Goal: Task Accomplishment & Management: Contribute content

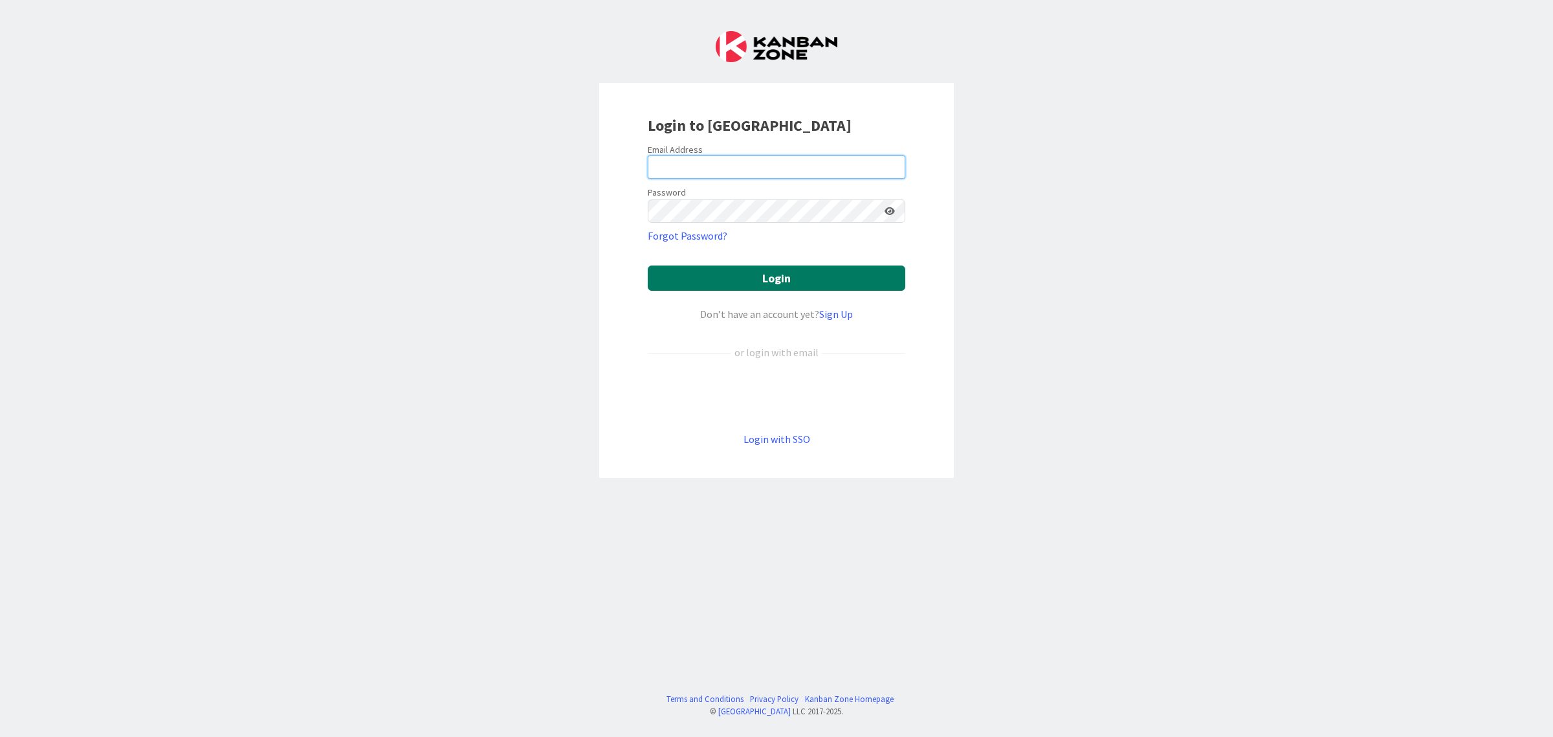
type input "[EMAIL_ADDRESS][DOMAIN_NAME]"
click at [794, 289] on button "Login" at bounding box center [777, 277] width 258 height 25
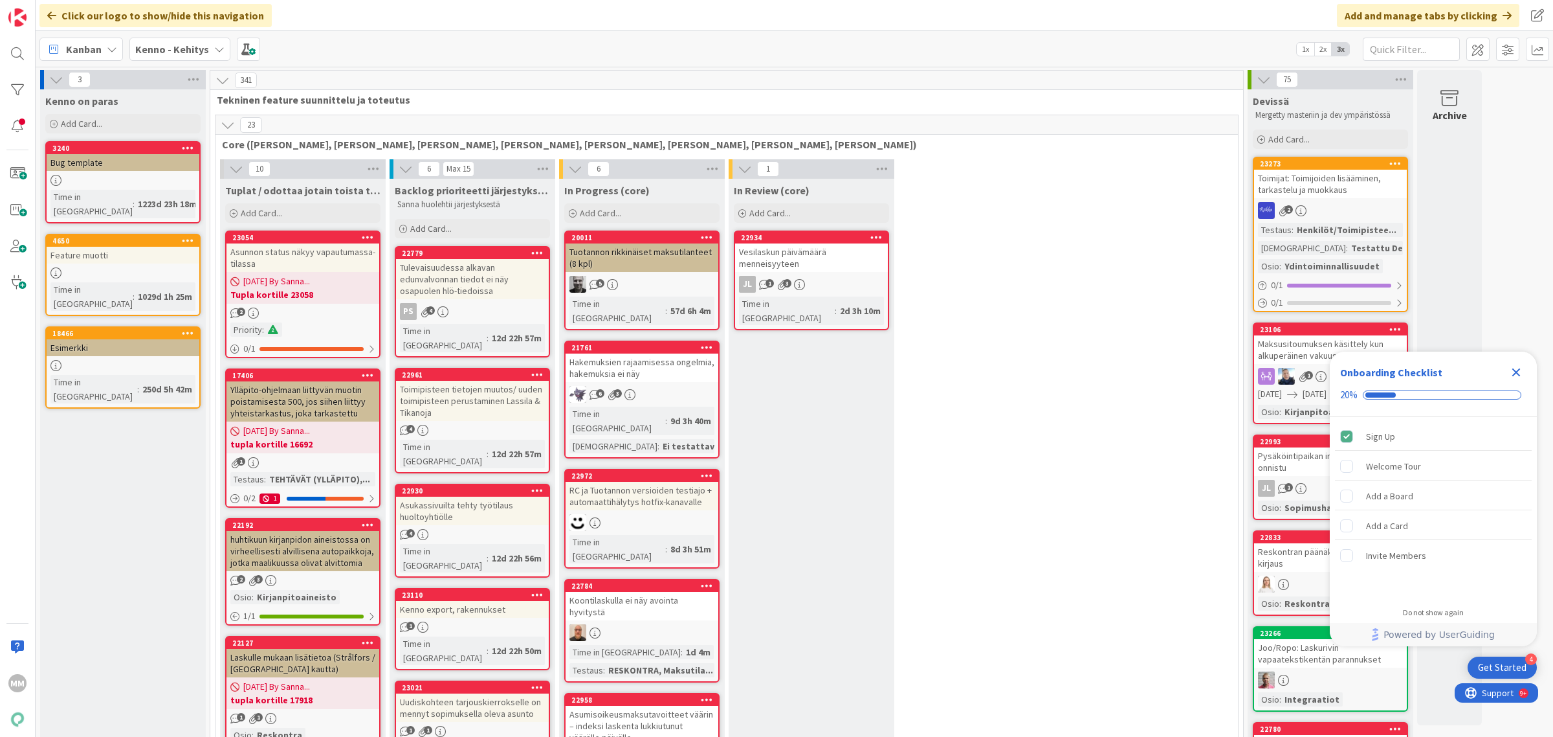
click at [149, 47] on b "Kenno - Kehitys" at bounding box center [172, 49] width 74 height 13
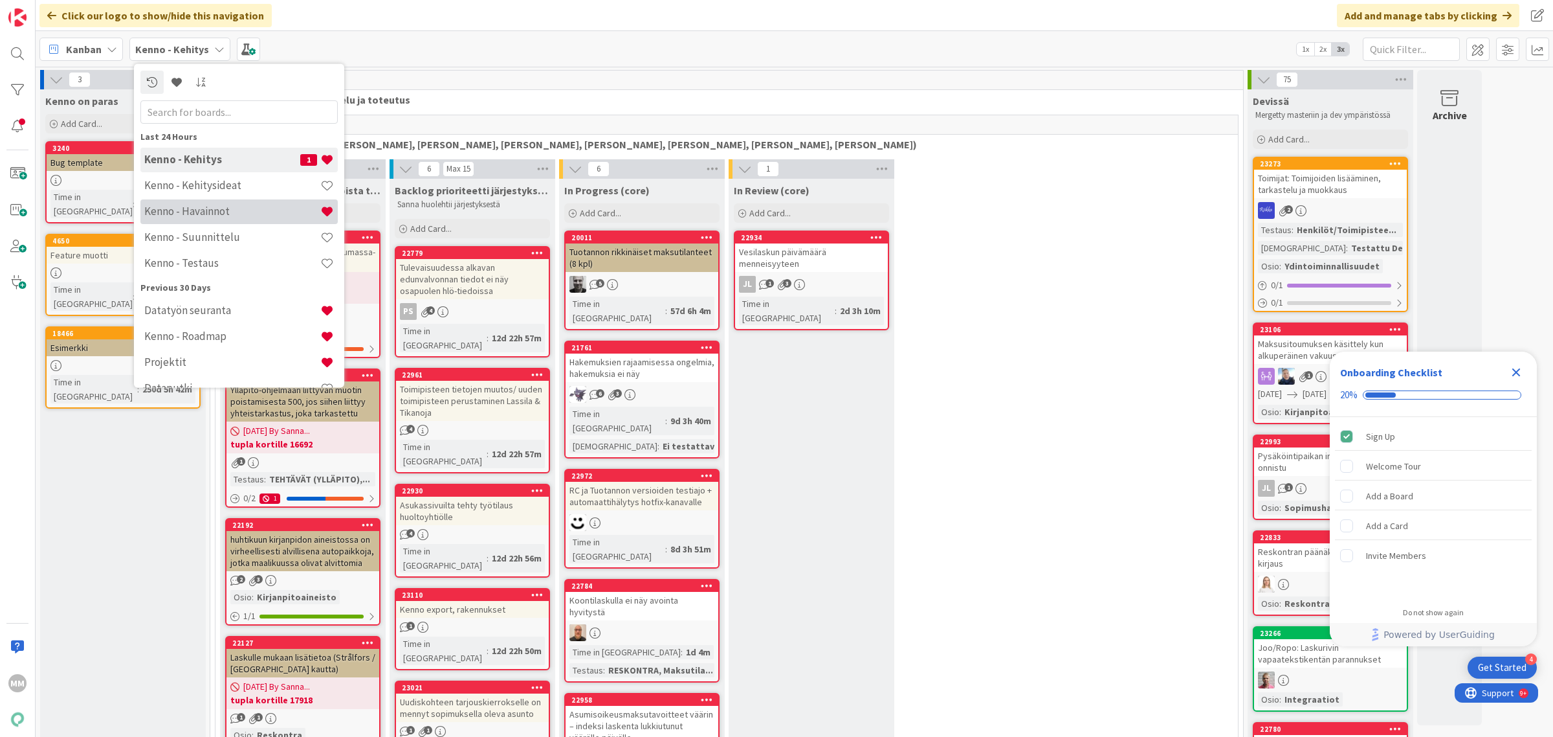
click at [228, 214] on h4 "Kenno - Havainnot" at bounding box center [232, 211] width 176 height 13
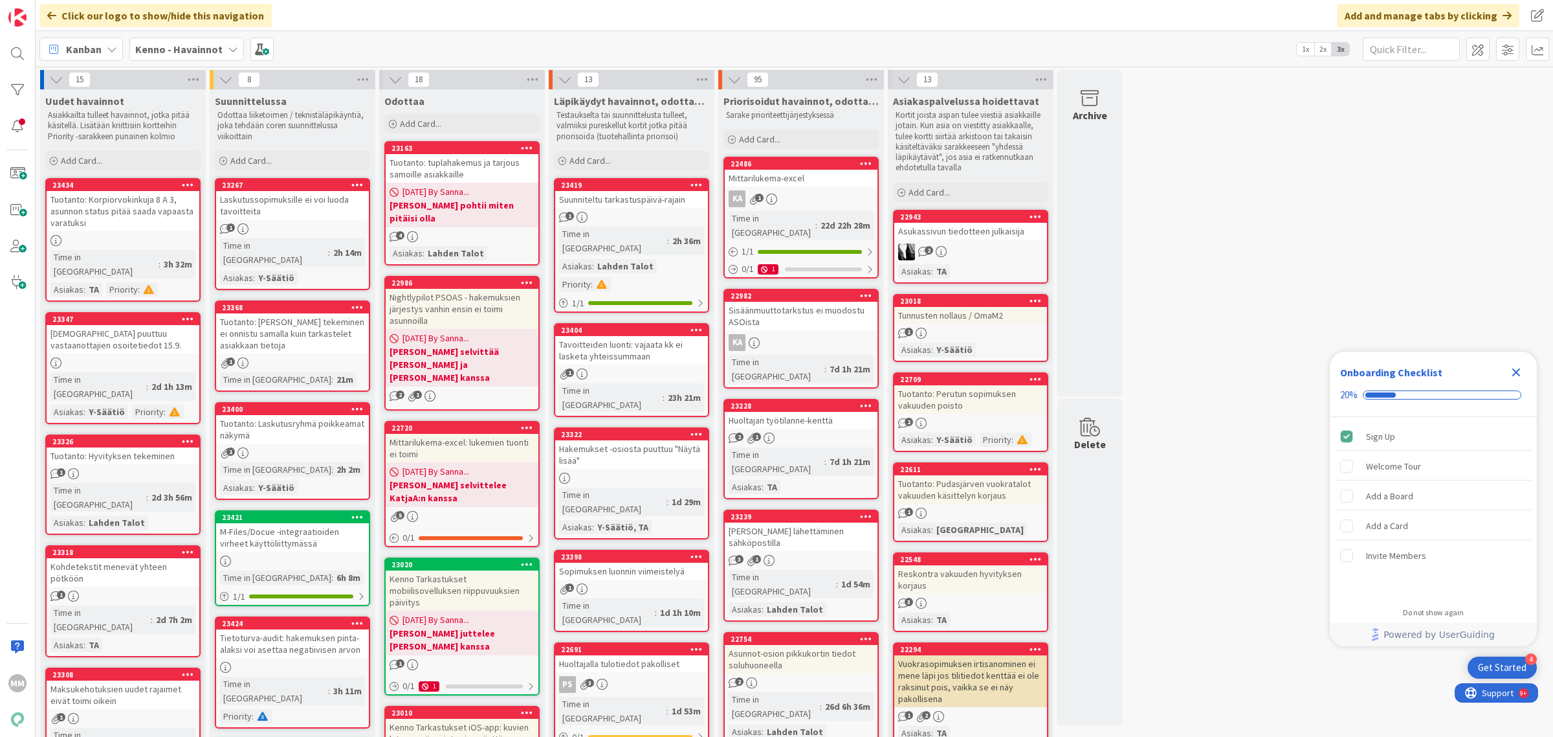
click at [167, 47] on b "Kenno - Havainnot" at bounding box center [178, 49] width 87 height 13
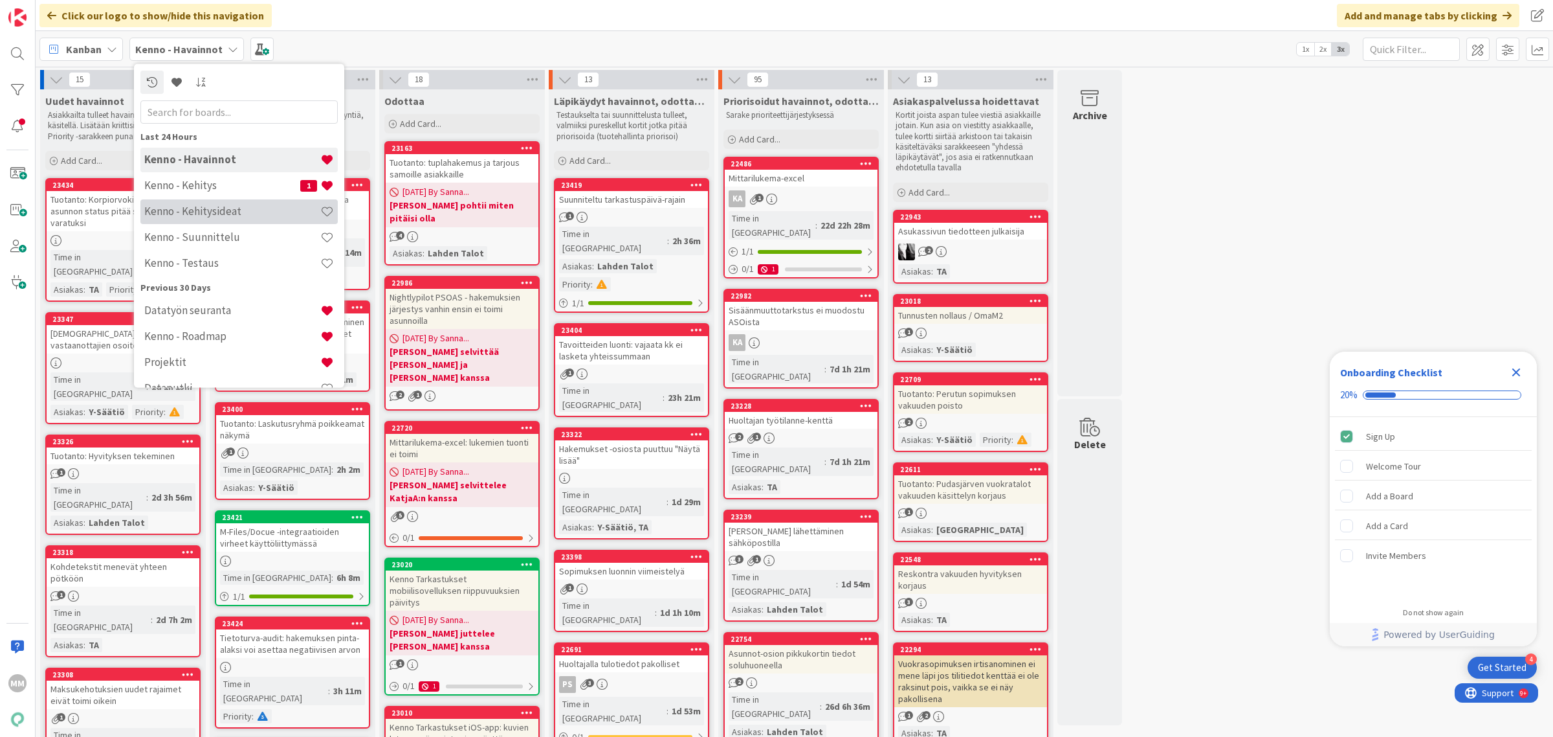
click at [212, 212] on h4 "Kenno - Kehitysideat" at bounding box center [232, 211] width 176 height 13
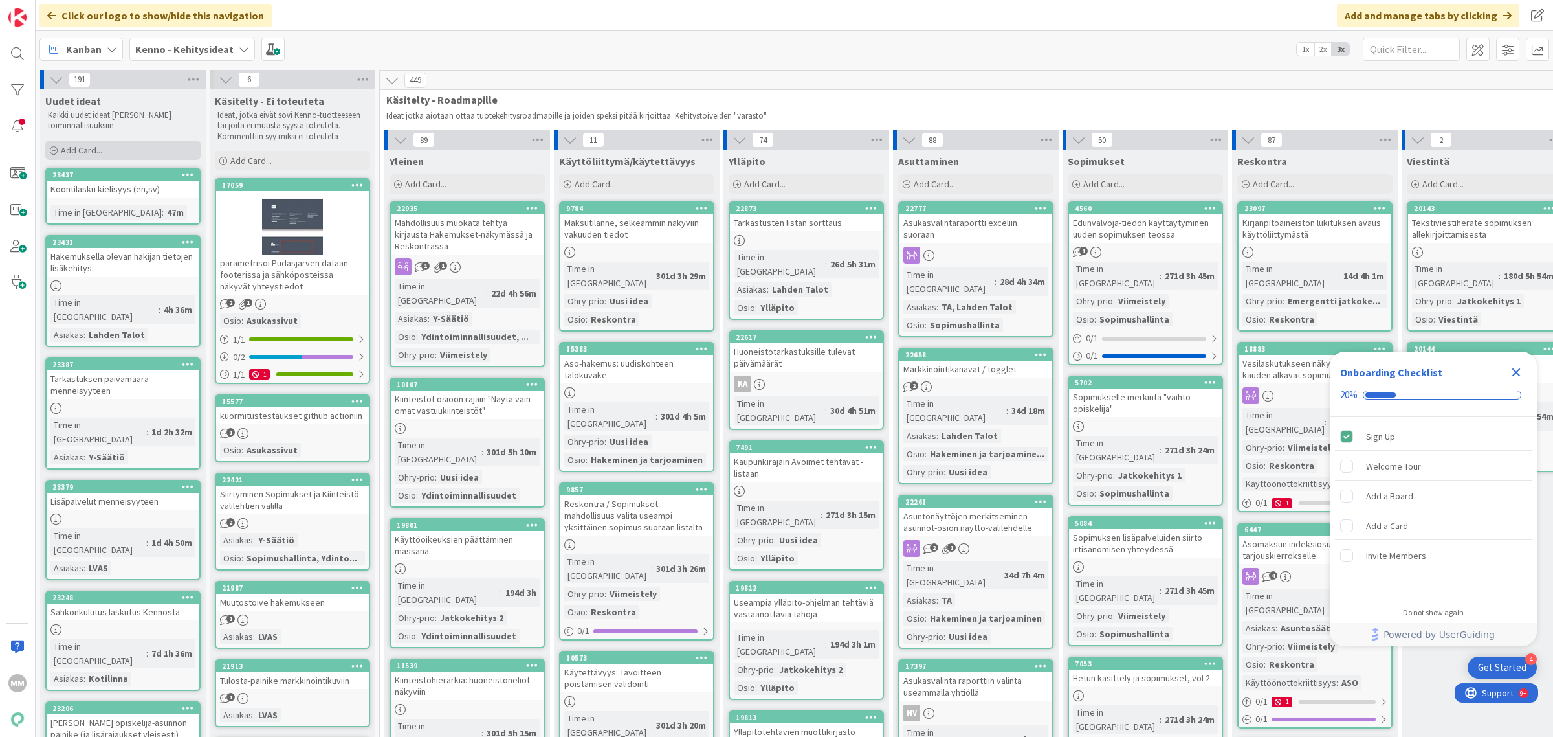
click at [72, 153] on span "Add Card..." at bounding box center [81, 150] width 41 height 12
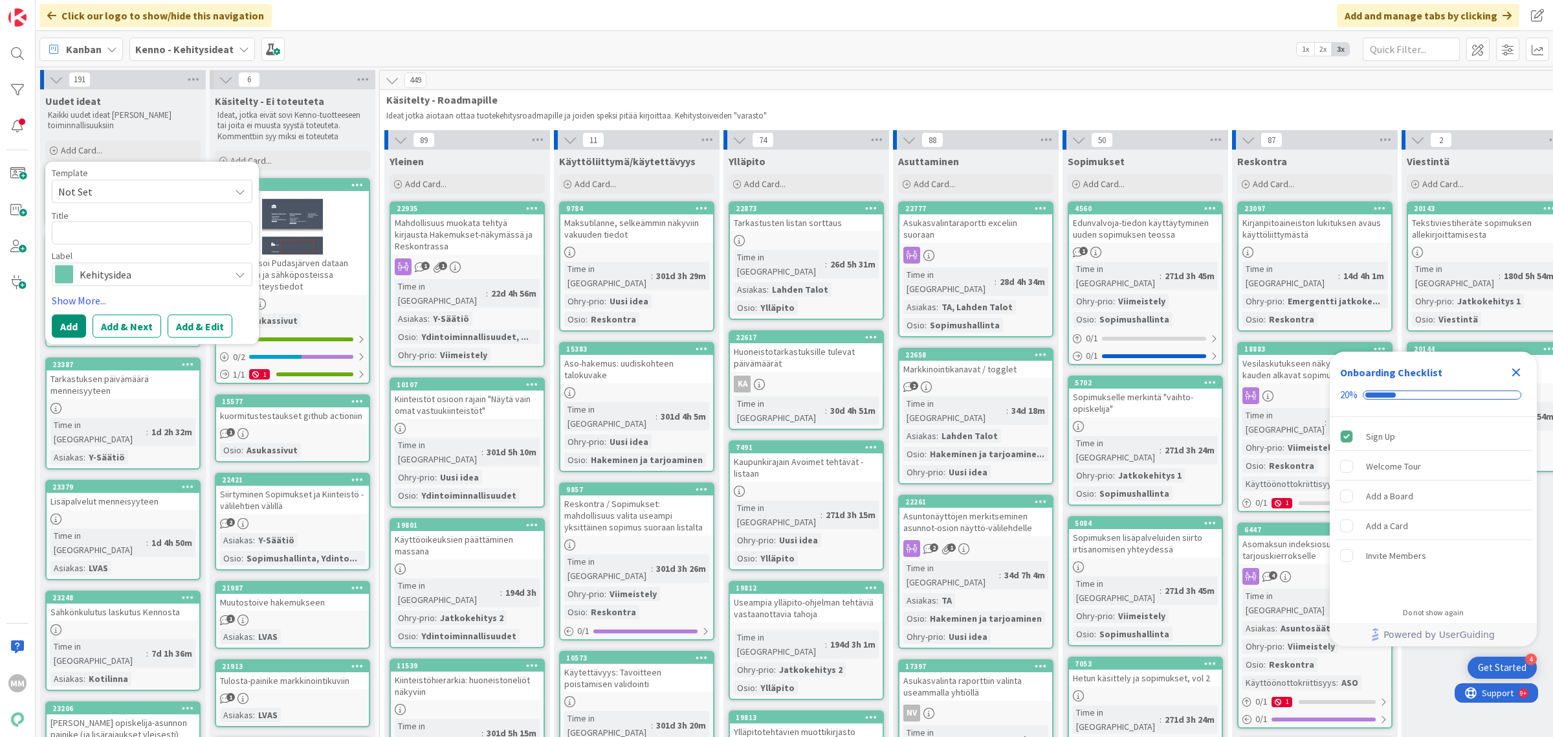
click at [110, 230] on textarea at bounding box center [152, 233] width 201 height 24
type textarea "x"
type textarea "S"
type textarea "x"
type textarea "So"
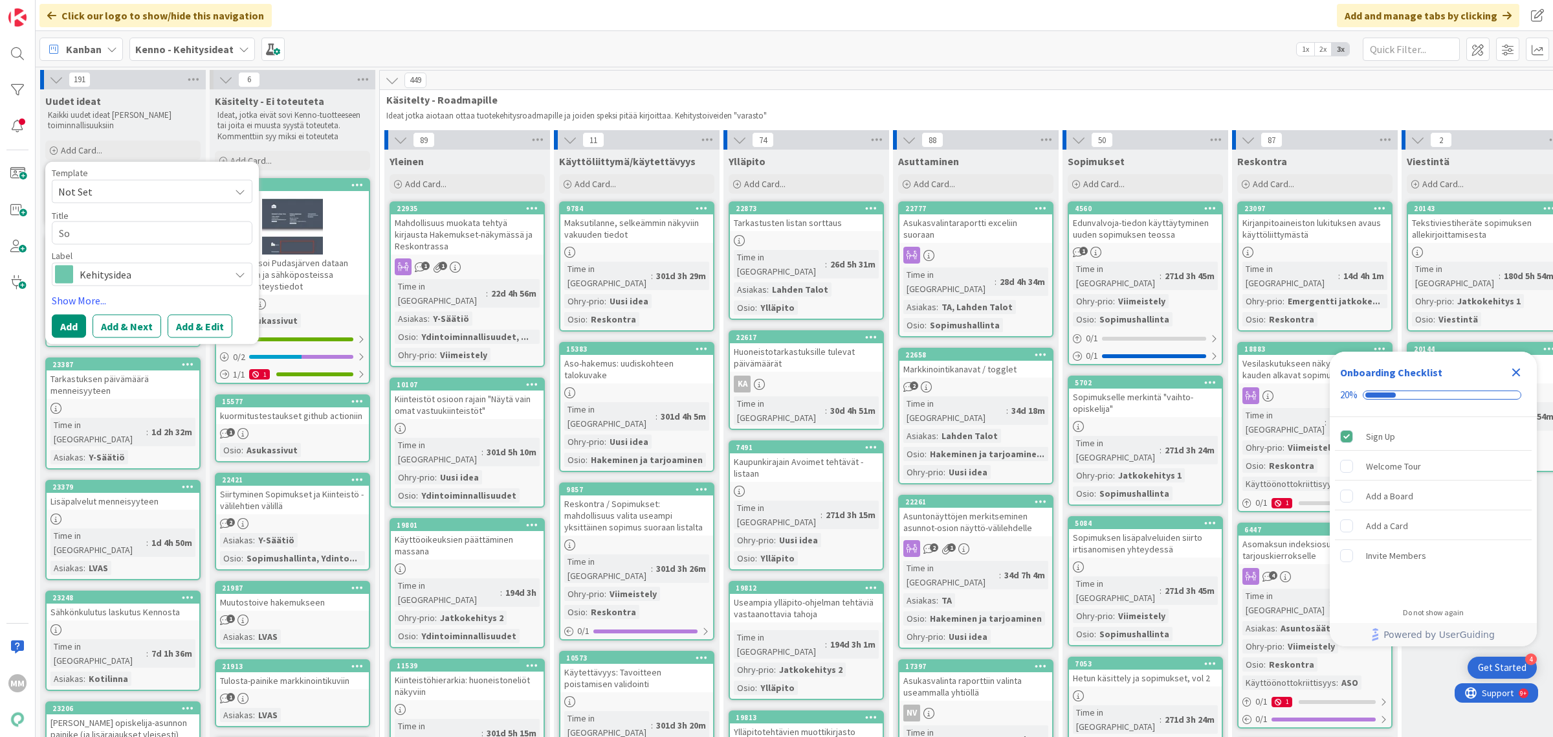
type textarea "x"
type textarea "Solu"
type textarea "x"
type textarea "Soluas"
type textarea "x"
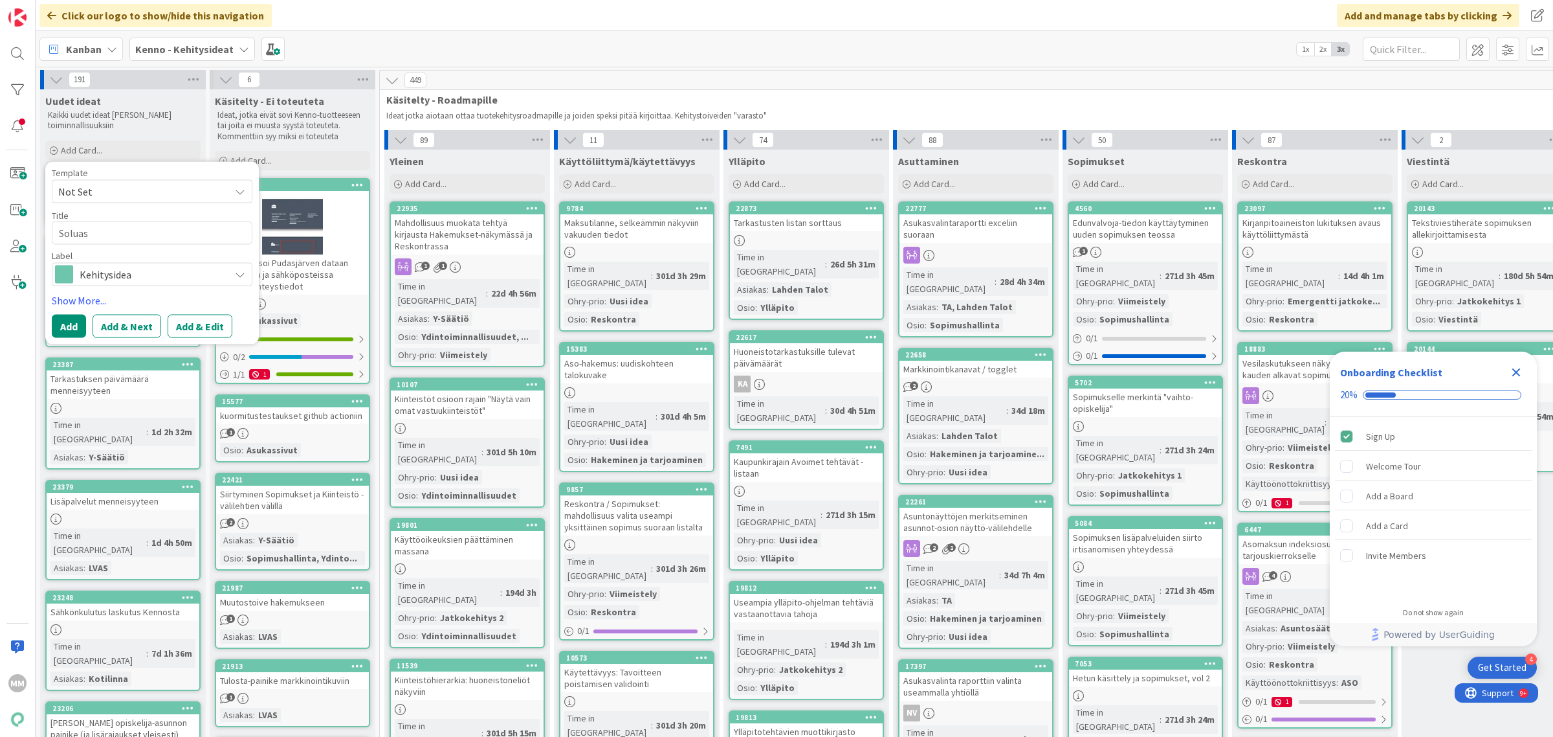
type textarea "Soluasu"
type textarea "x"
type textarea "Soluasun"
type textarea "x"
type textarea "Soluasunno"
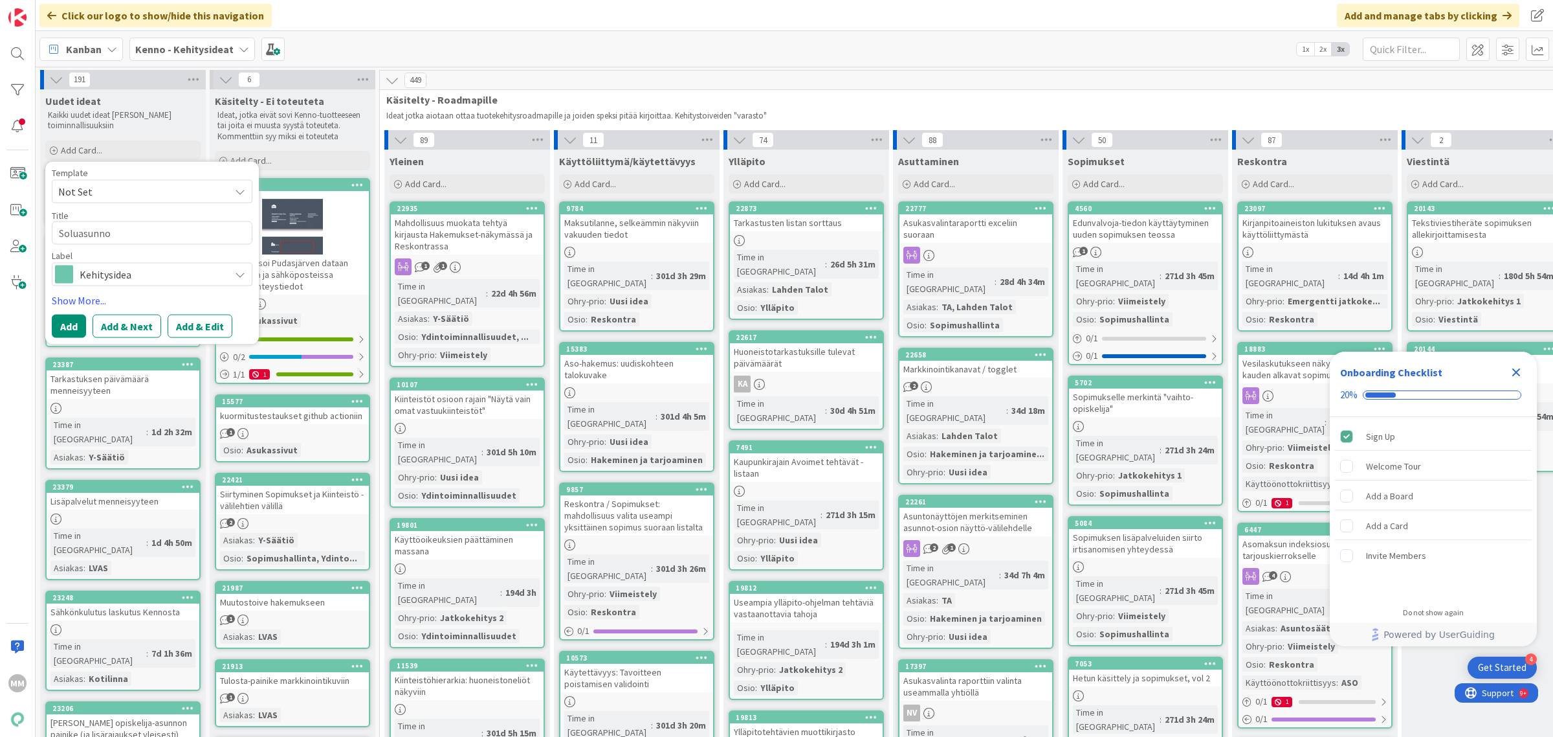
type textarea "x"
type textarea "Soluasunnon"
type textarea "x"
type textarea "Soluasunnon ta"
type textarea "x"
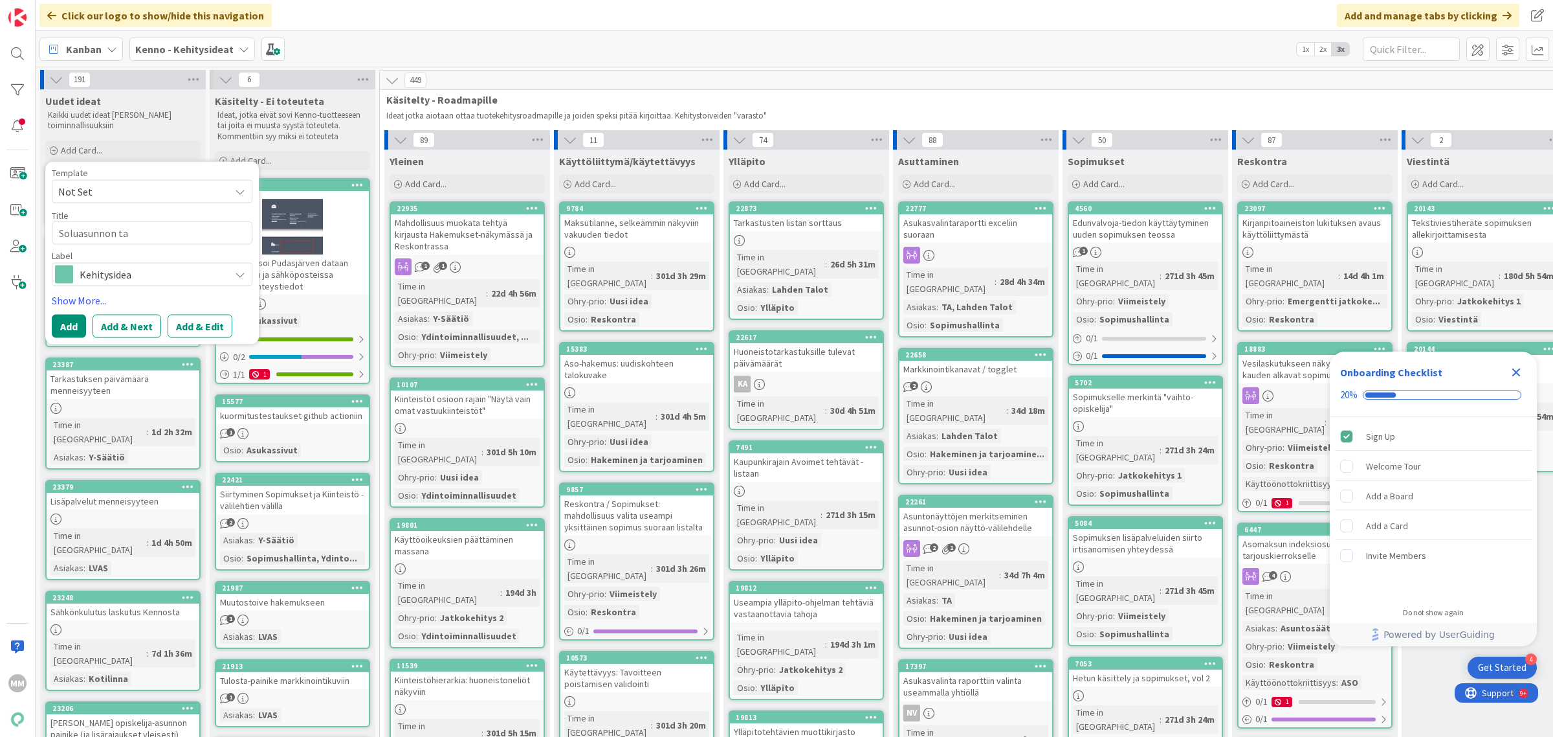
type textarea "Soluasunnon tar"
type textarea "x"
type textarea "Soluasunnon tarj"
type textarea "x"
type textarea "Soluasunnon tarjo"
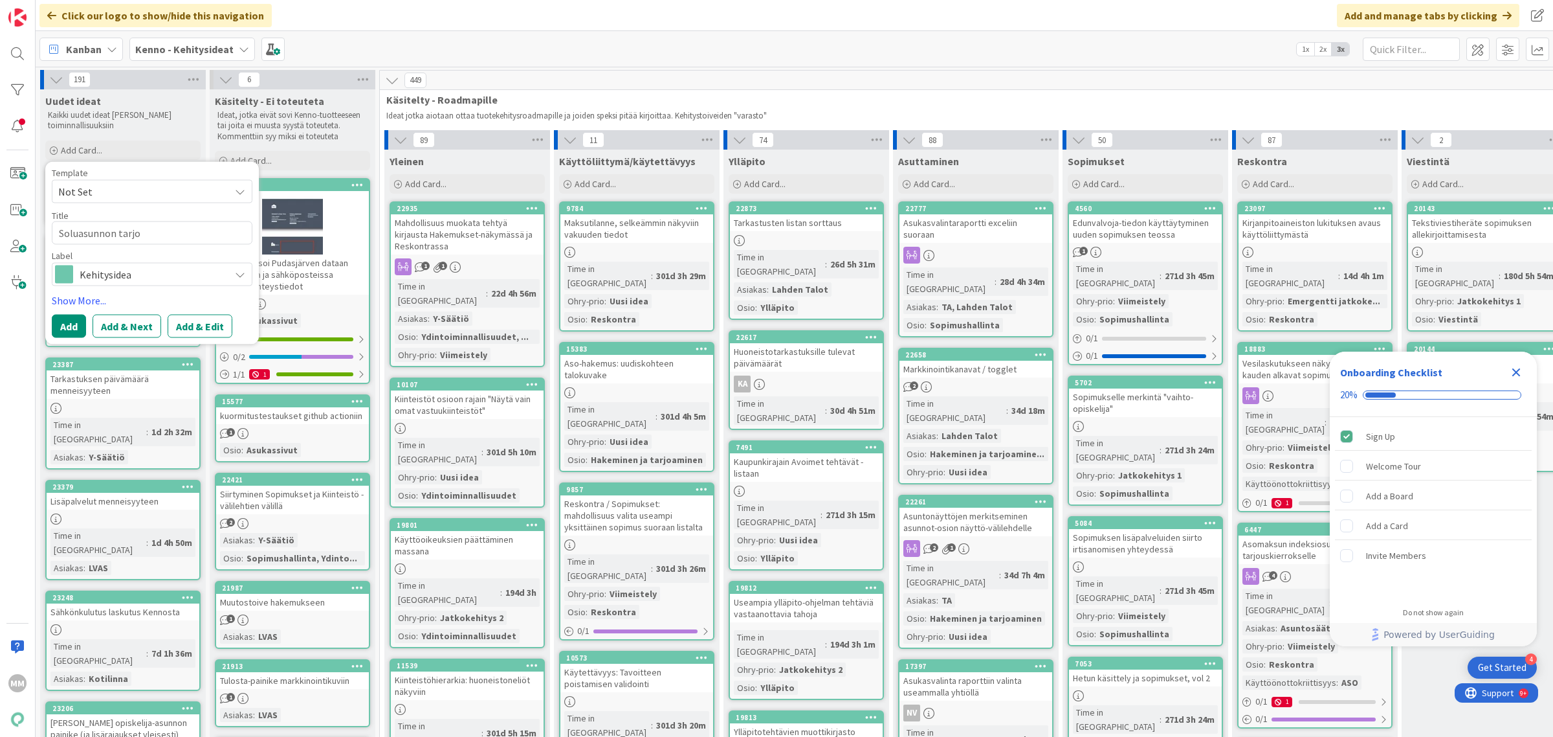
type textarea "x"
type textarea "Soluasunnon tarjous"
type textarea "x"
type textarea "Soluasunnon tarjous"
type textarea "x"
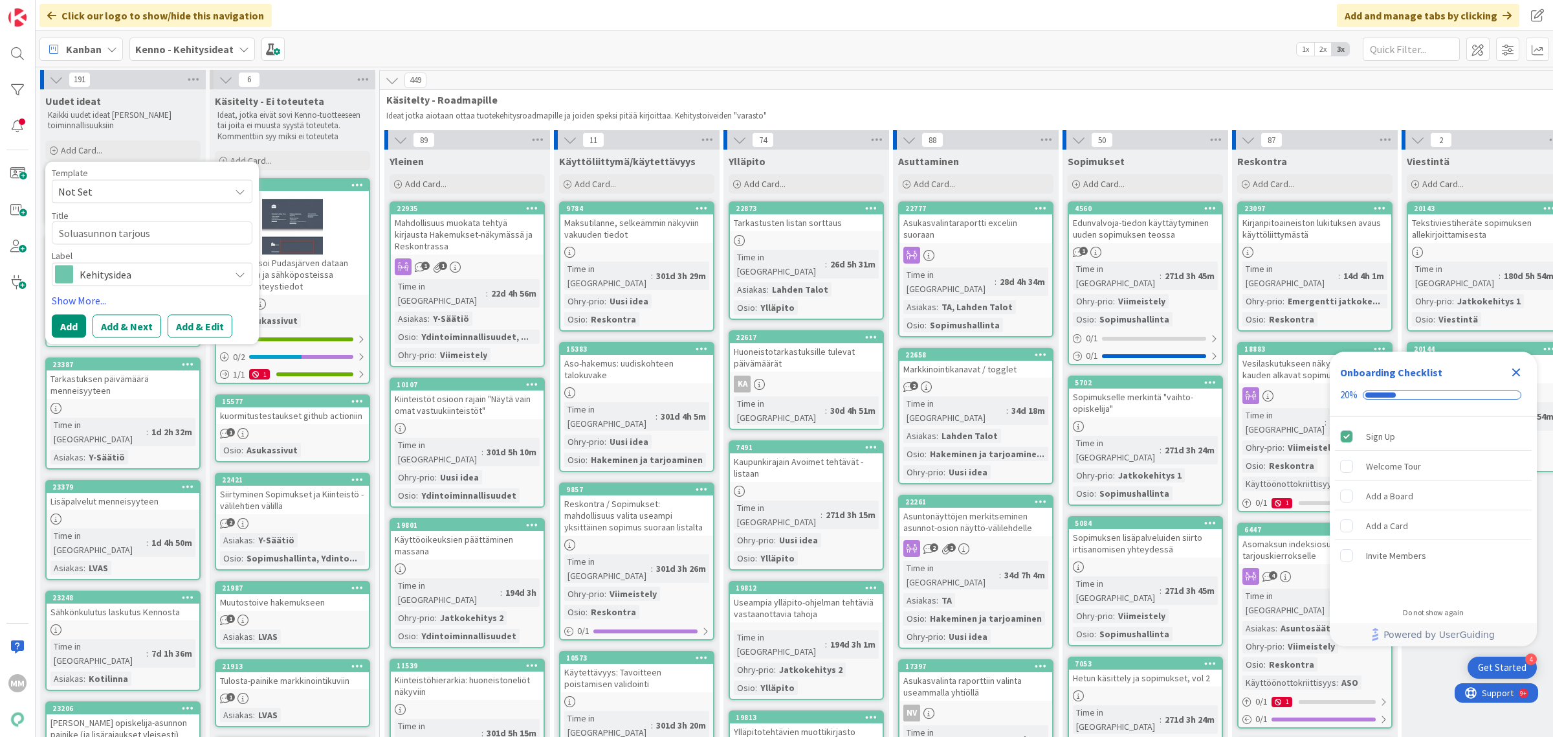
type textarea "Soluasunnon tarjous s"
type textarea "x"
type textarea "Soluasunnon tarjous sa"
type textarea "x"
type textarea "Soluasunnon tarjous sam"
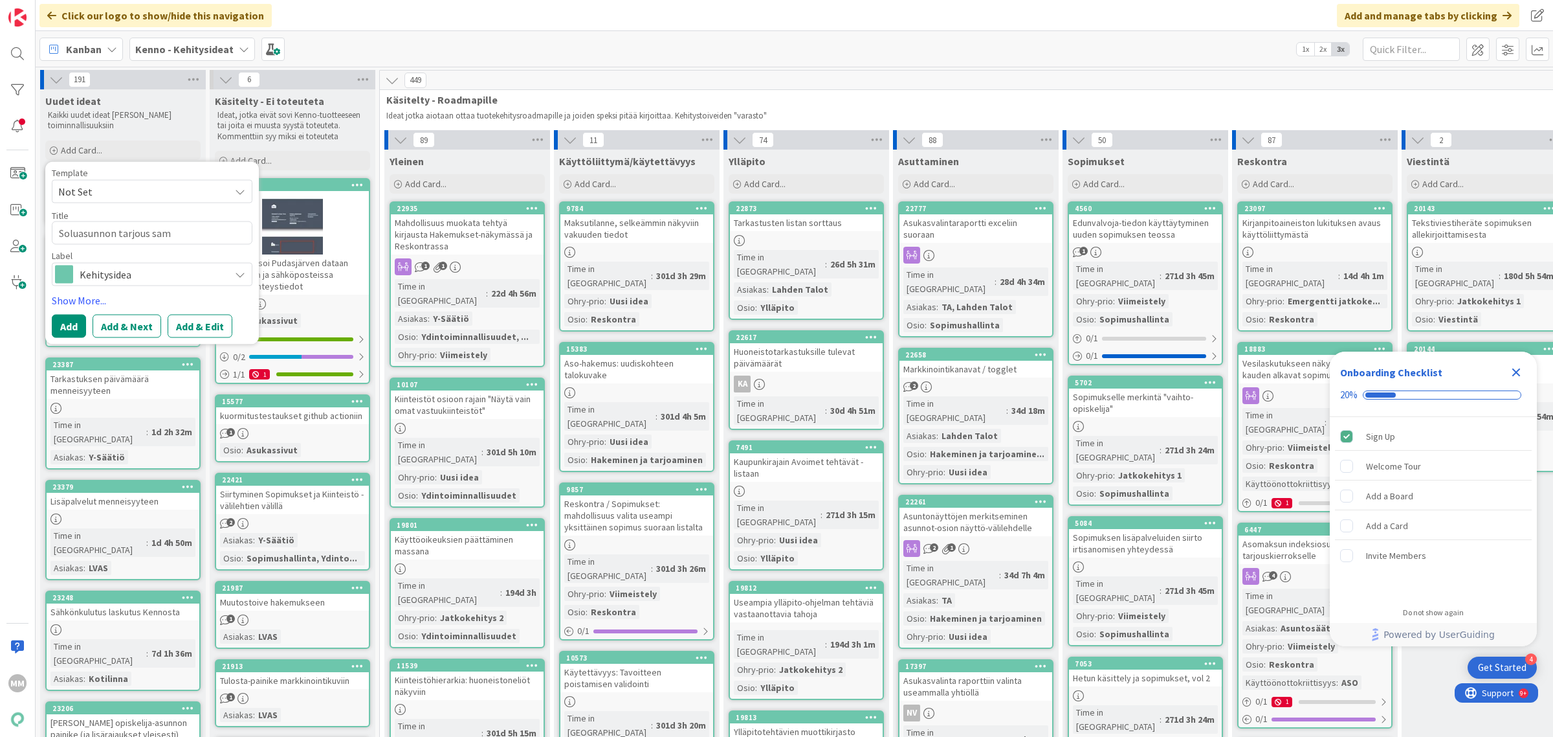
type textarea "x"
type textarea "Soluasunnon tarjous sama"
type textarea "x"
type textarea "Soluasunnon tarjous samal"
type textarea "x"
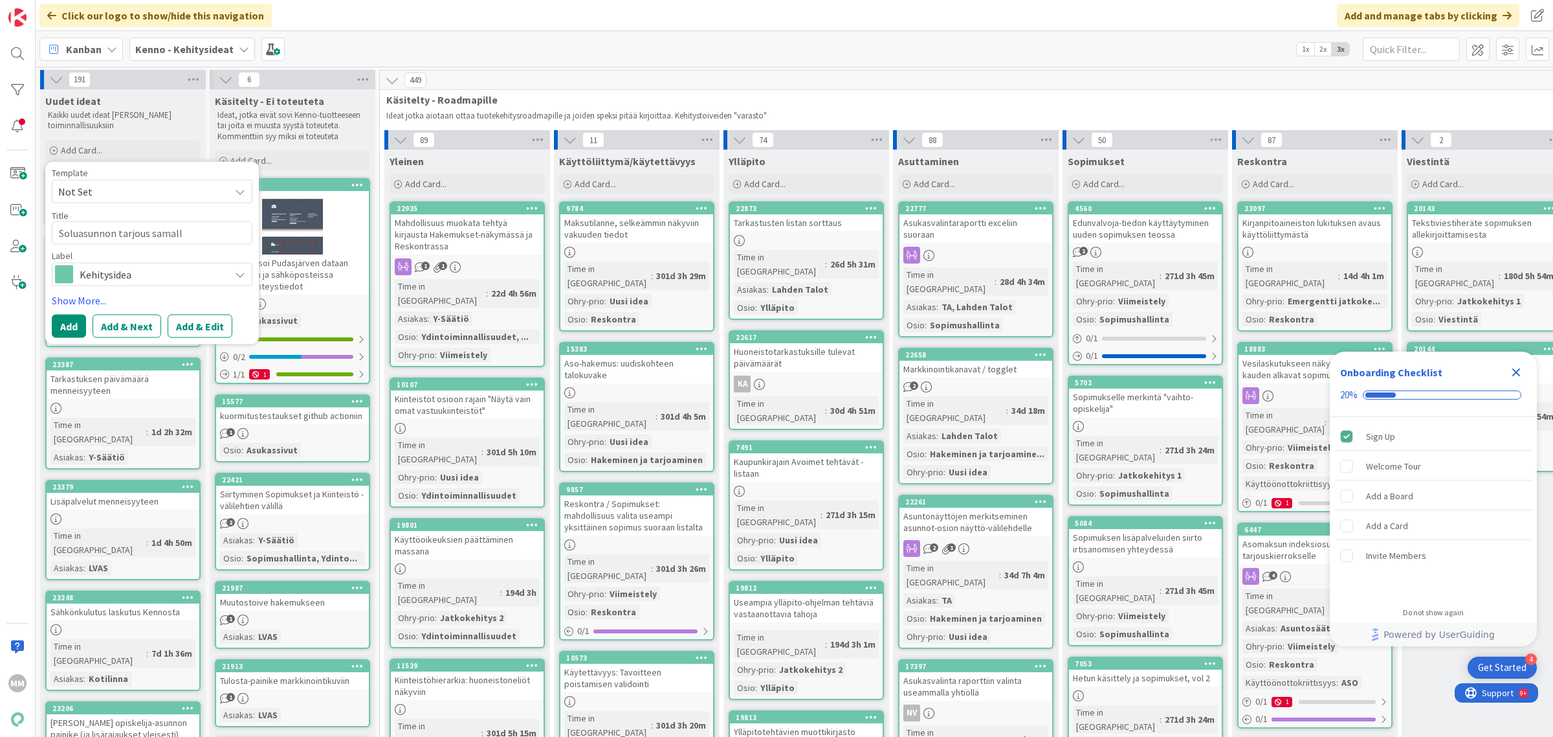
type textarea "Soluasunnon tarjous samalle"
type textarea "x"
type textarea "Soluasunnon tarjous samalle"
type textarea "x"
type textarea "Soluasunnon tarjous samalle u"
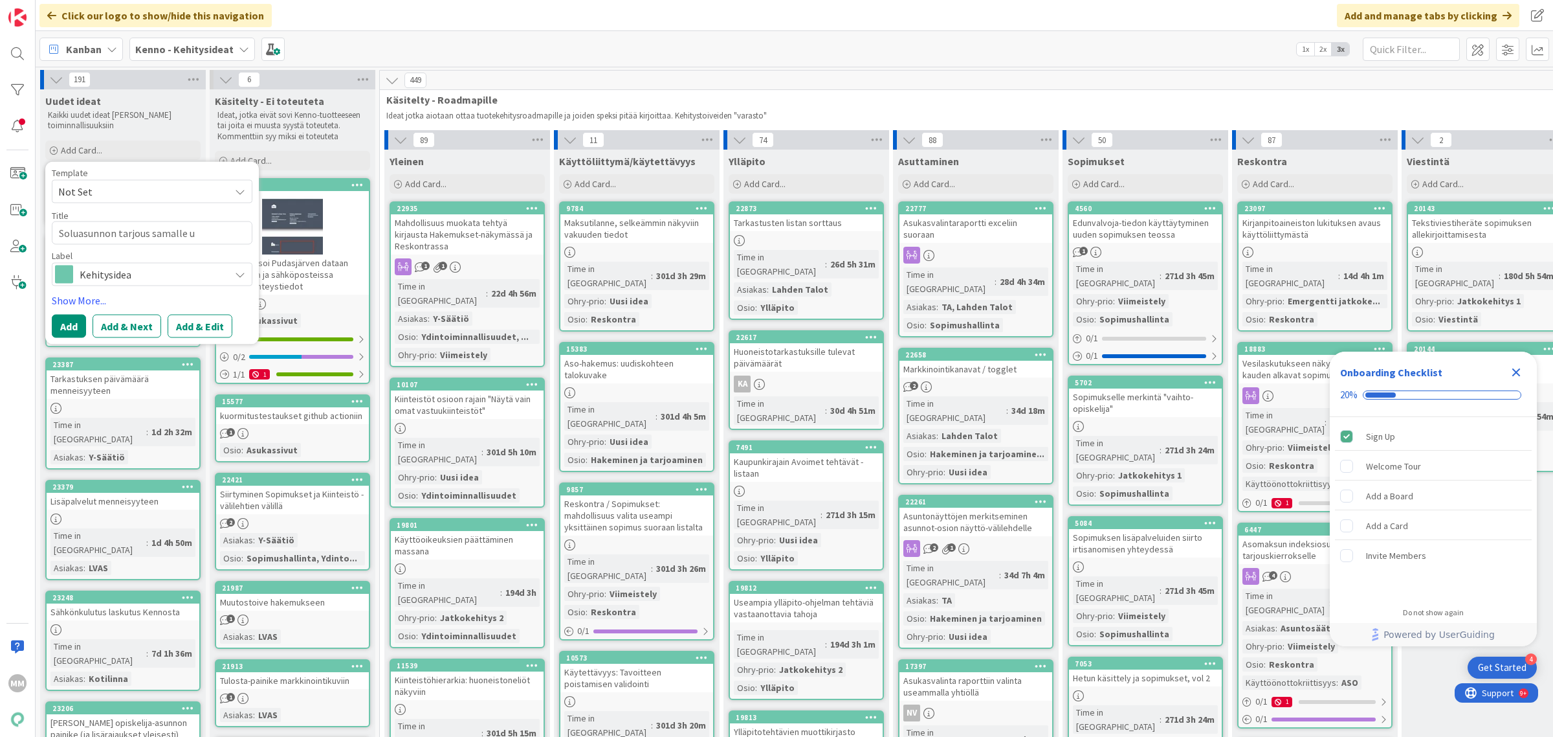
type textarea "x"
type textarea "Soluasunnon tarjous samalle uud"
type textarea "x"
type textarea "Soluasunnon tarjous samalle uude"
type textarea "x"
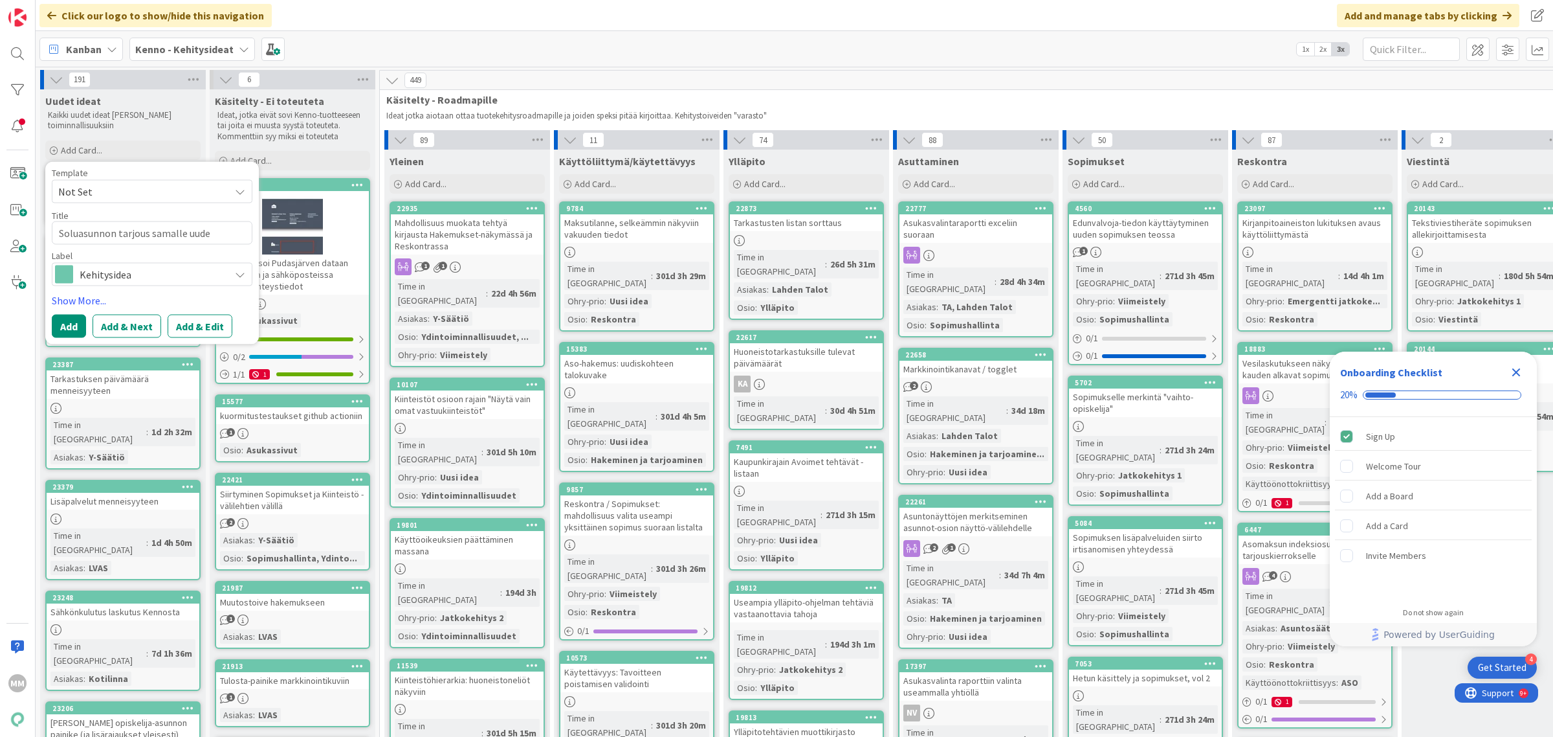
type textarea "Soluasunnon tarjous samalle uudes"
type textarea "x"
type textarea "Soluasunnon tarjous samalle uudesta"
type textarea "x"
type textarea "Soluasunnon tarjous samalle uudestaa"
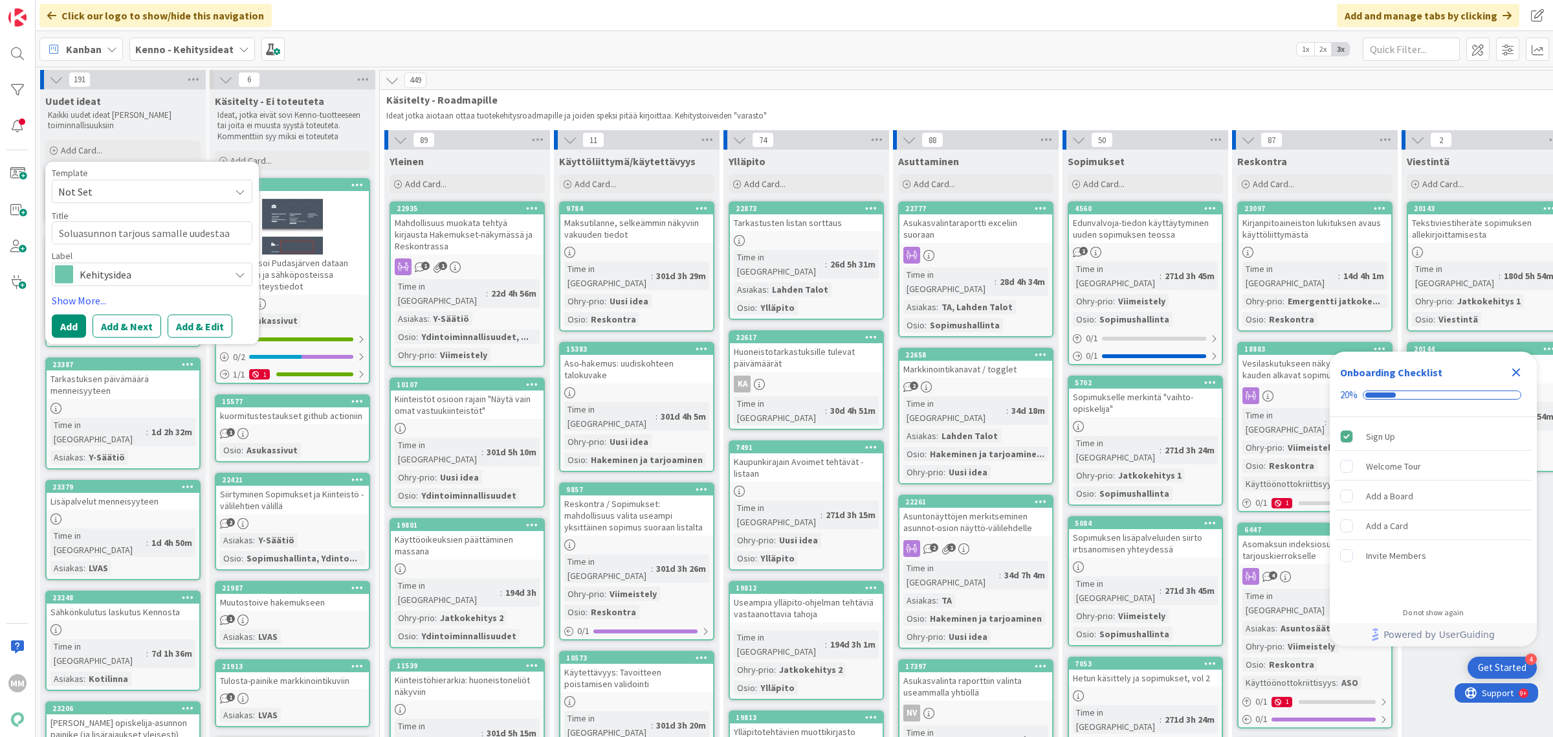
type textarea "x"
type textarea "Soluasunnon tarjous samalle uudestaan"
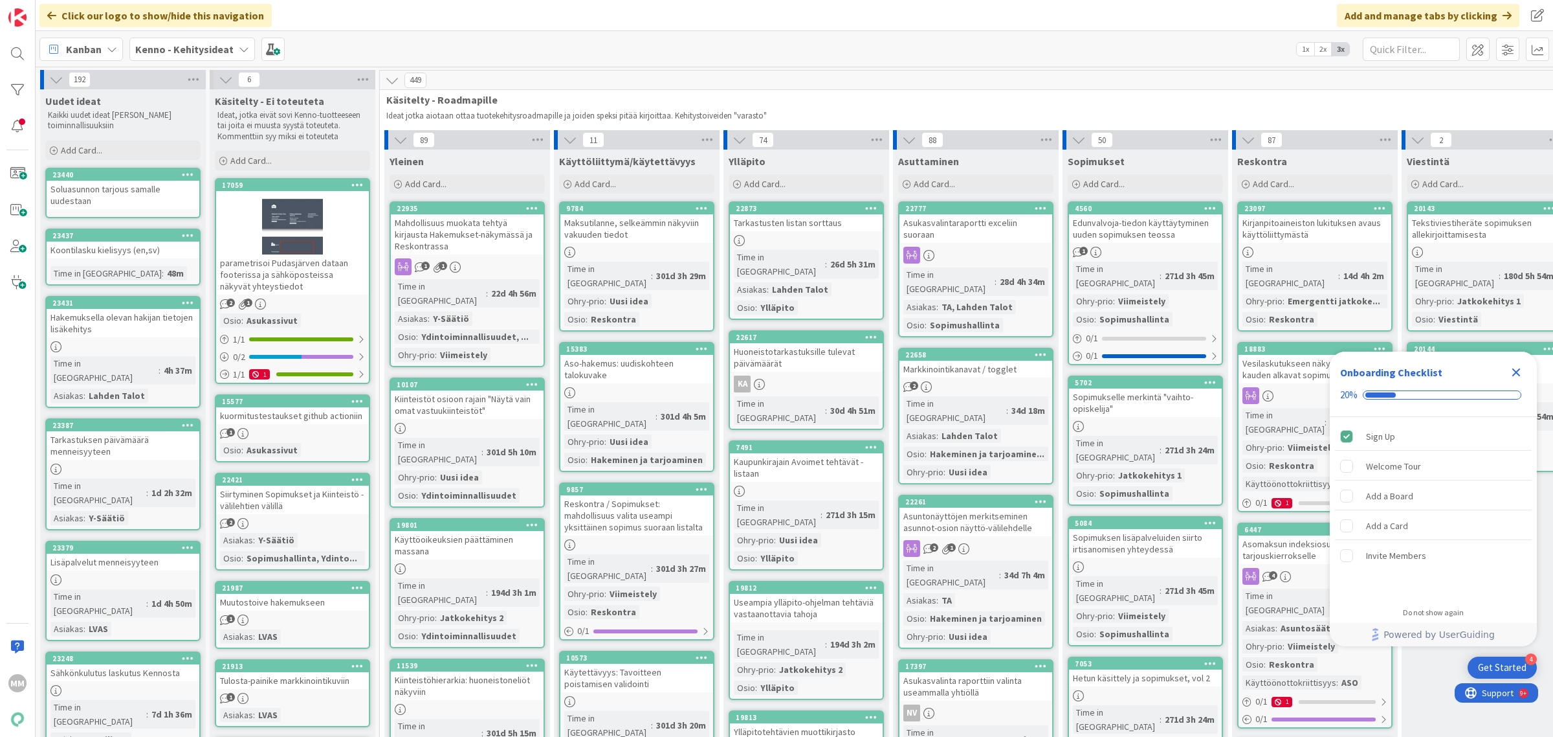
click at [161, 197] on div "Soluasunnon tarjous samalle uudestaan" at bounding box center [123, 195] width 153 height 28
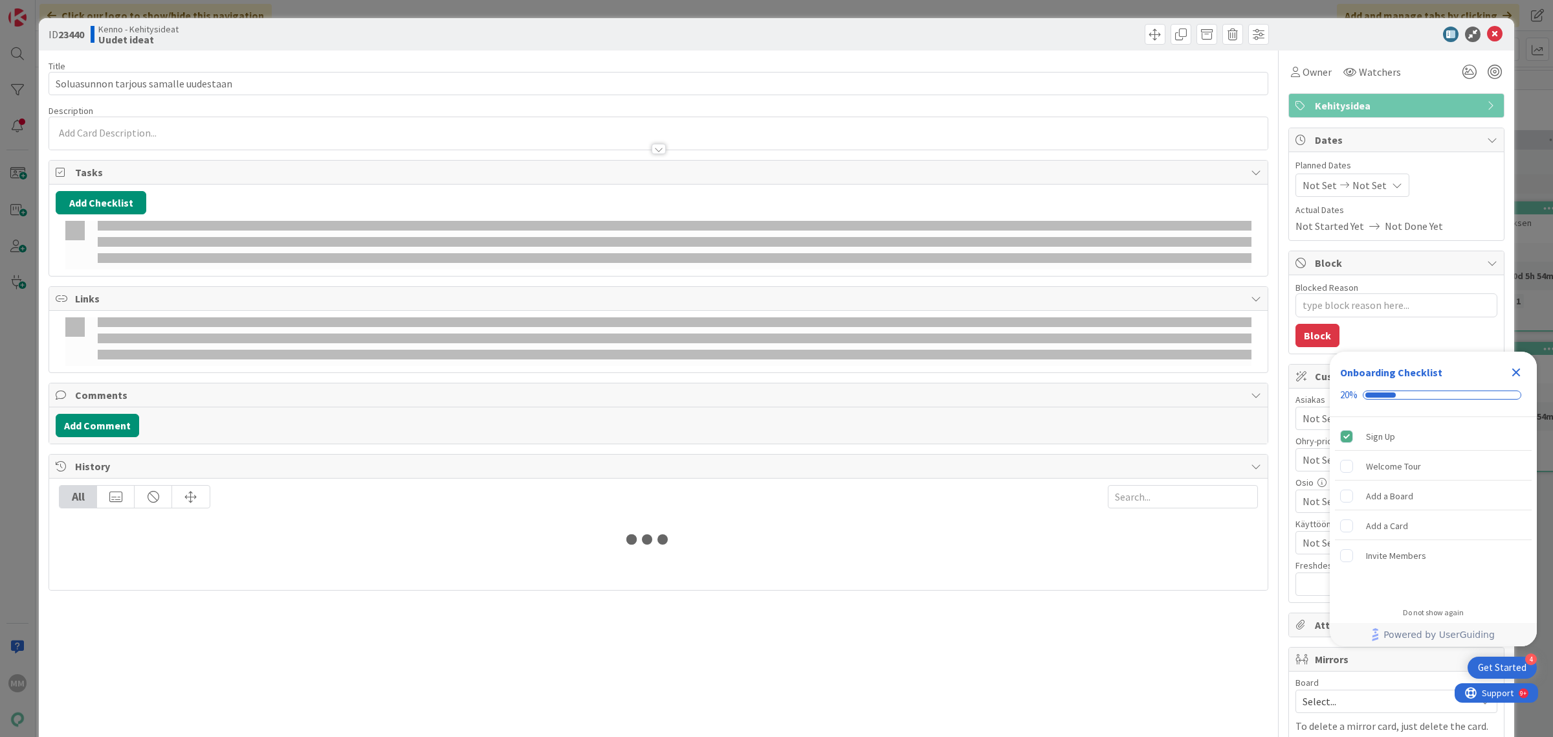
type textarea "x"
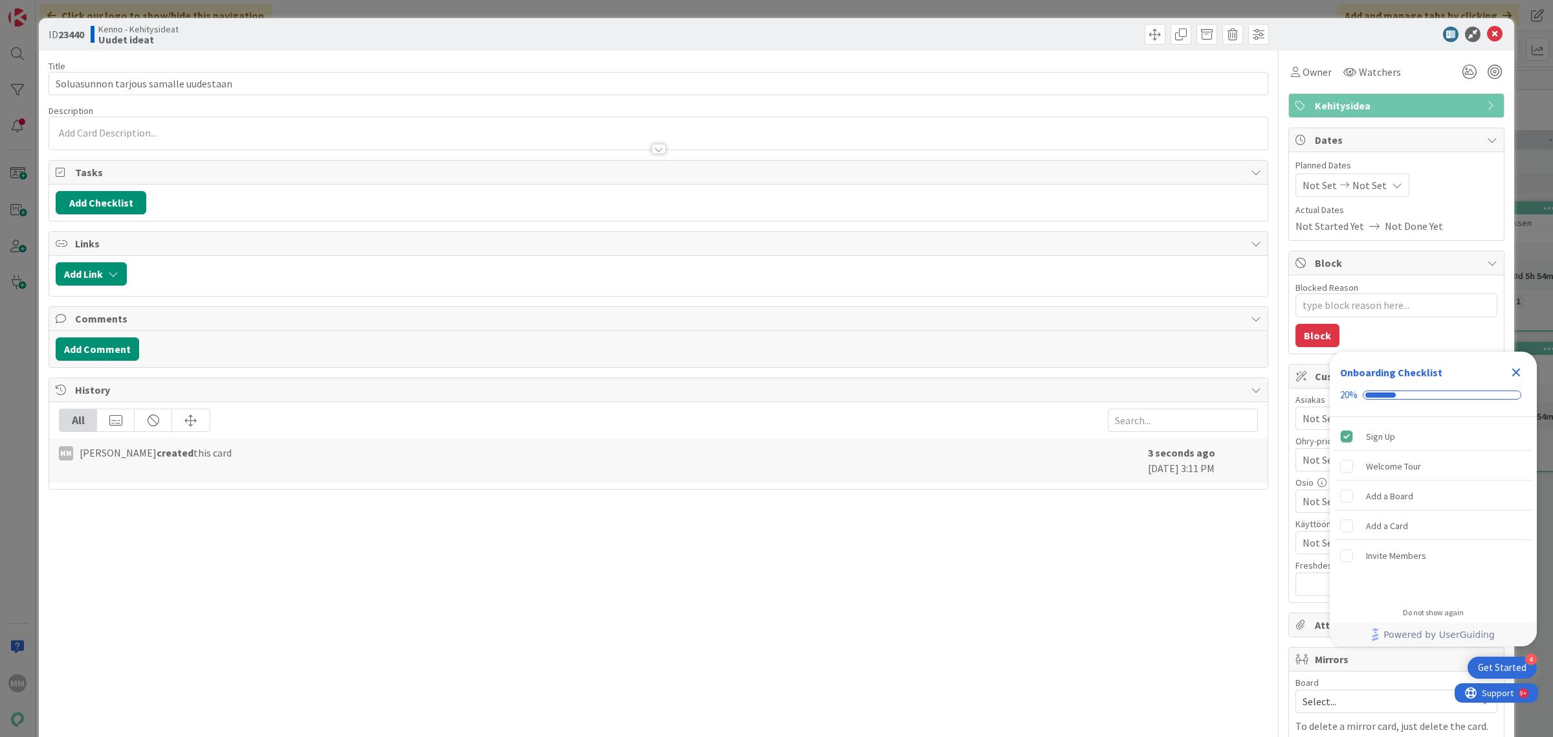
click at [153, 134] on div at bounding box center [658, 133] width 1219 height 32
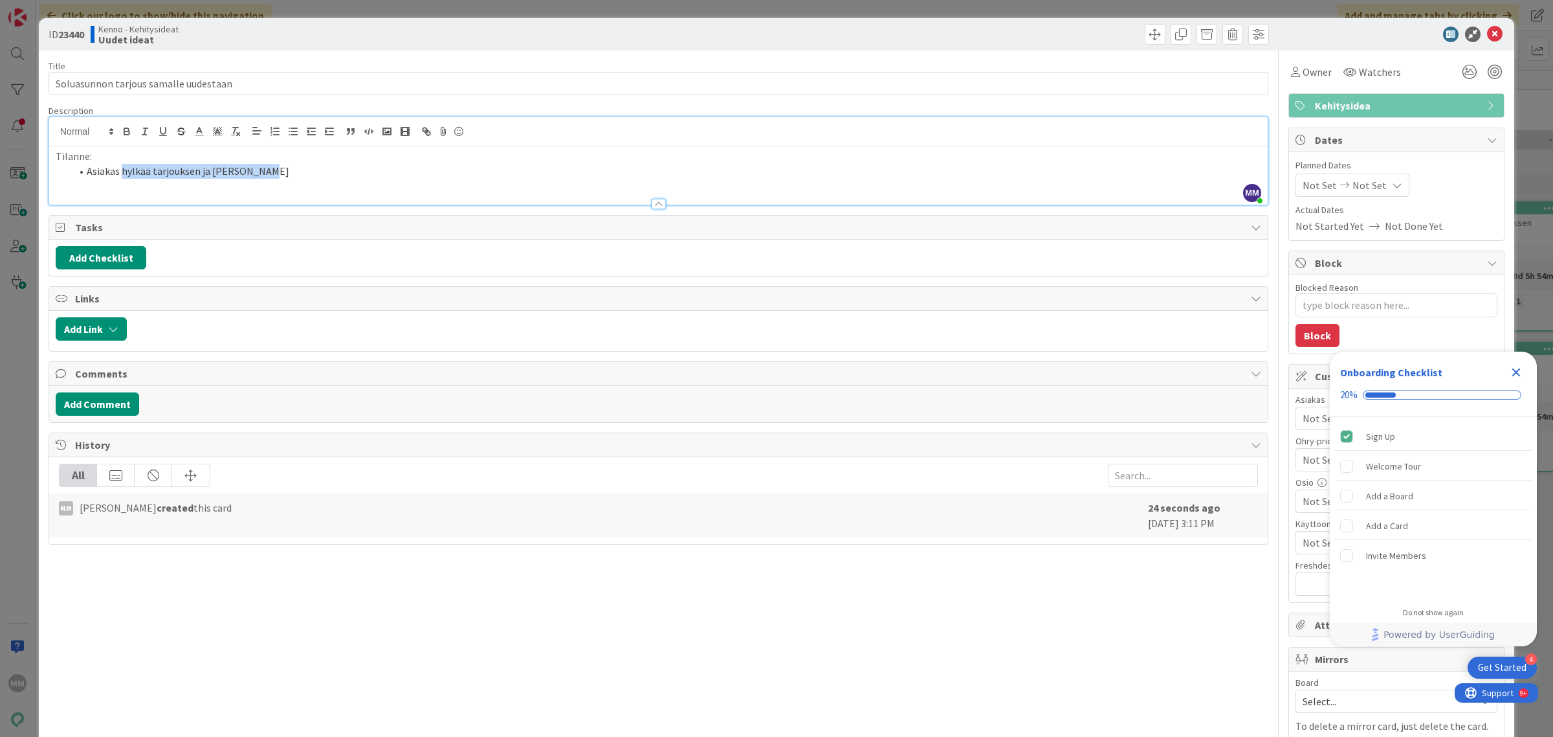
drag, startPoint x: 293, startPoint y: 170, endPoint x: 124, endPoint y: 173, distance: 169.6
click at [124, 173] on li "Asiakas hylkää tarjouksen ja tarjouksen" at bounding box center [666, 171] width 1190 height 15
click at [104, 181] on li at bounding box center [666, 185] width 1190 height 15
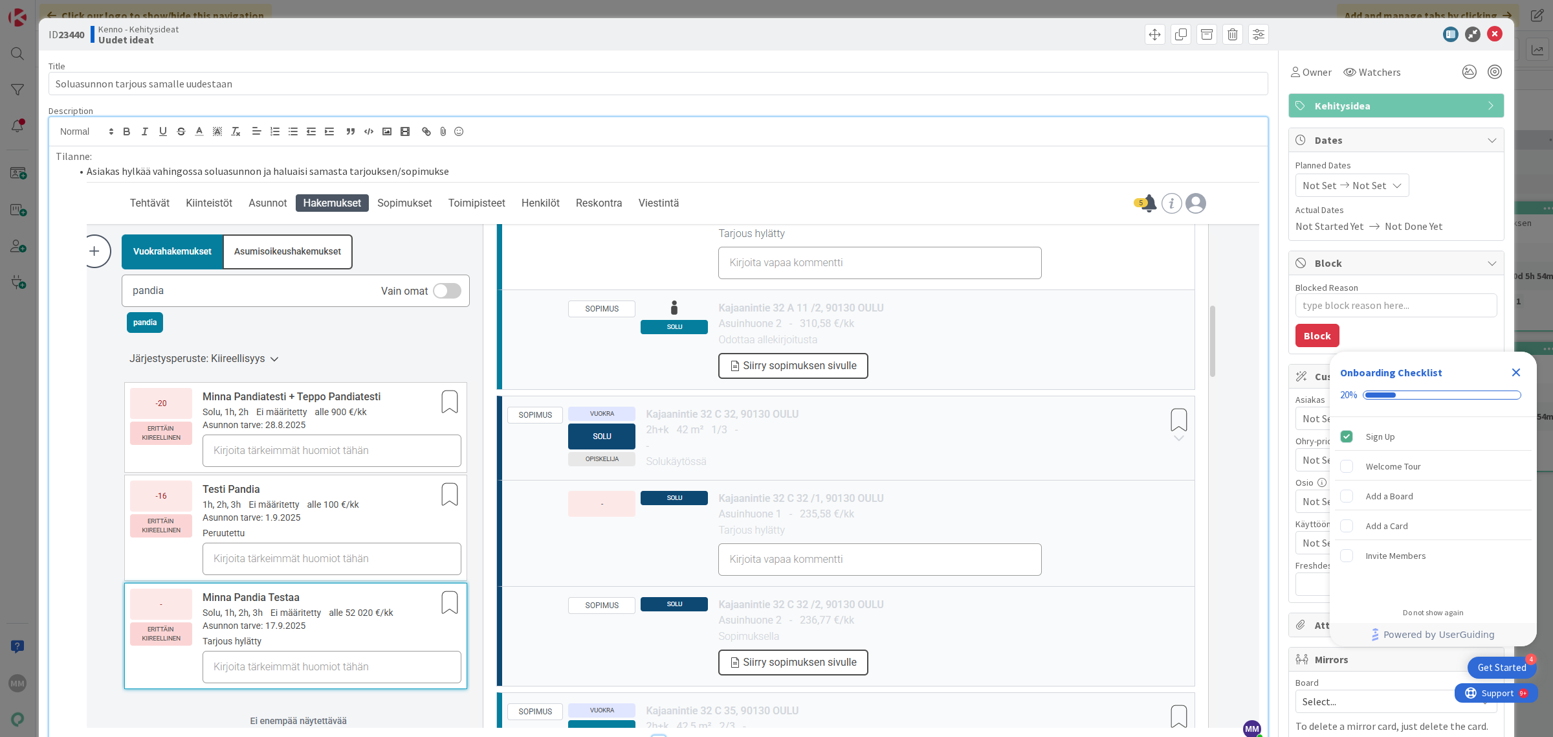
click at [473, 172] on li "Asiakas hylkää vahingossa soluasunnon ja haluaisi samasta tarjouksen/sopimukse" at bounding box center [666, 446] width 1190 height 564
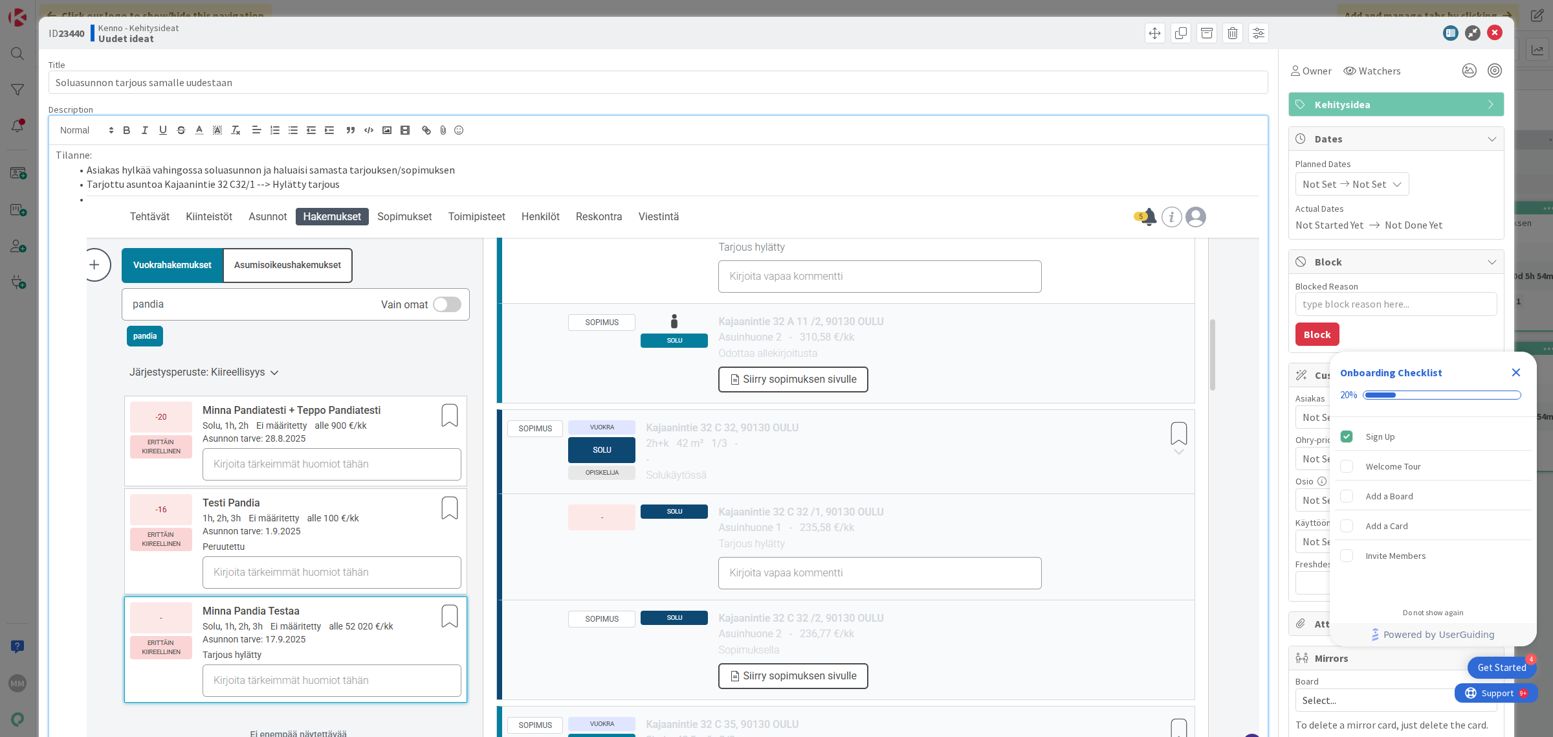
click at [351, 185] on li "Tarjottu asuntoa Kajaanintie 32 C32/1 --> Hylätty tarjous" at bounding box center [666, 184] width 1190 height 15
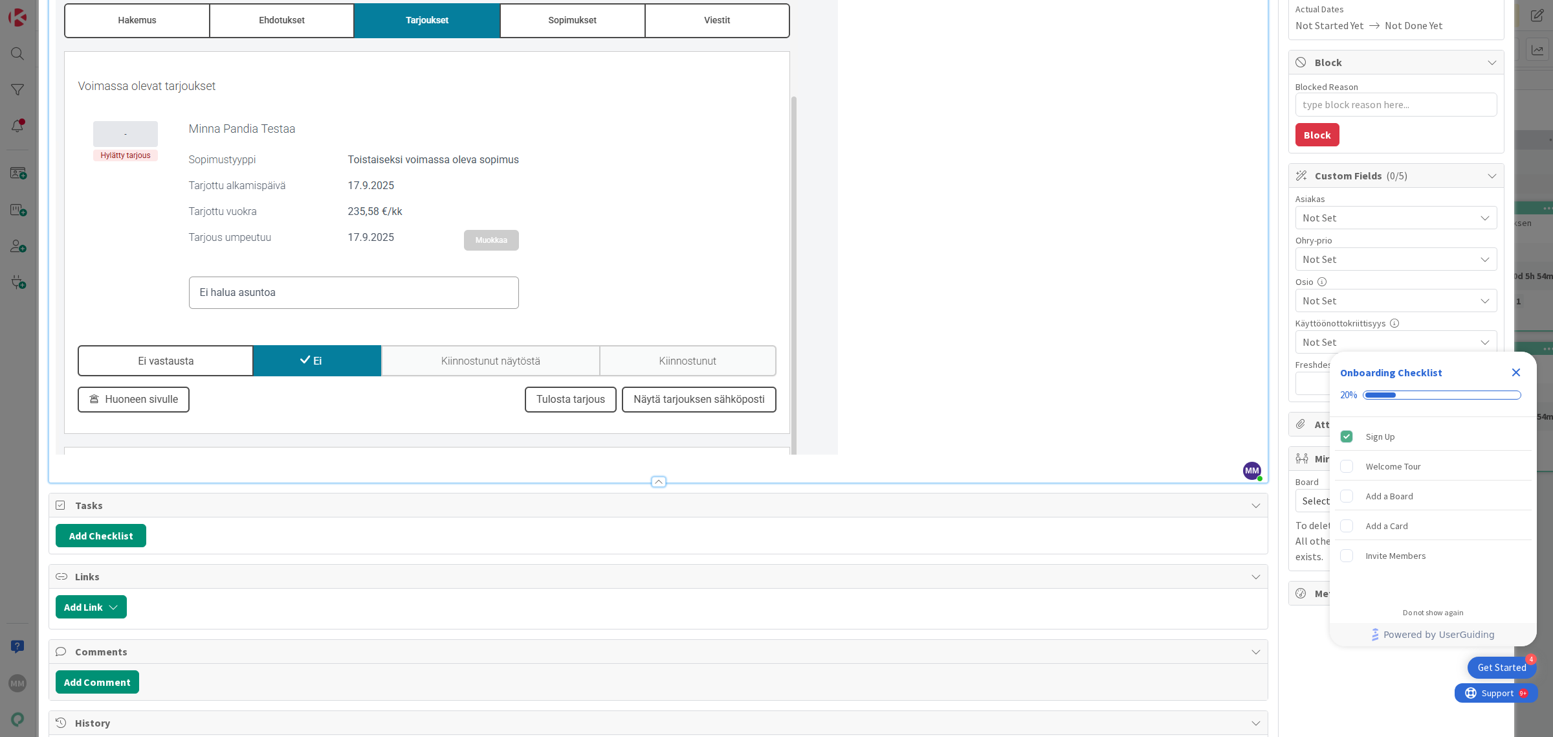
scroll to position [317, 0]
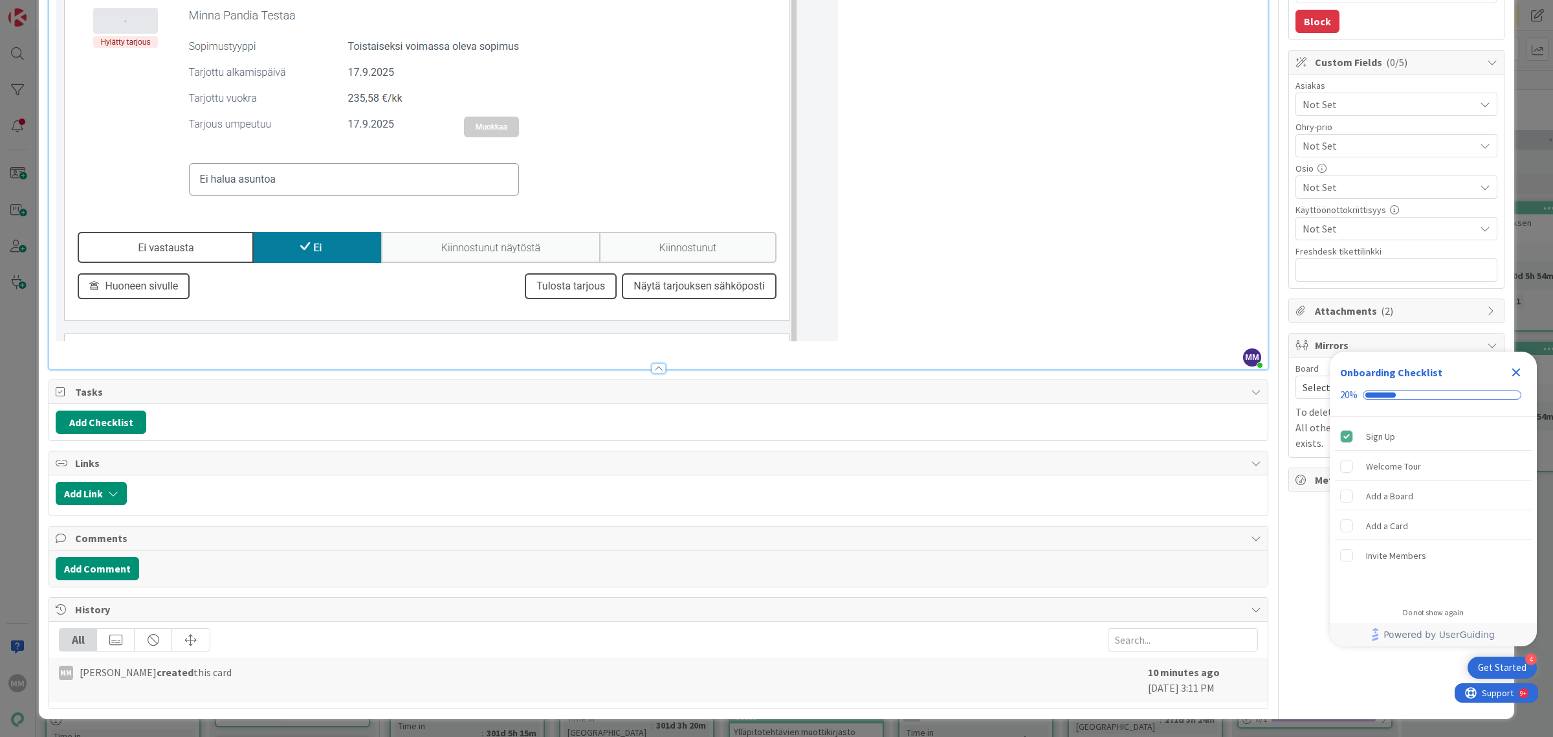
drag, startPoint x: 651, startPoint y: 364, endPoint x: 652, endPoint y: 427, distance: 62.8
click at [652, 427] on div "Title 37 / 128 Soluasunnon tarjous samalle uudestaan Description MM Minna Määtt…" at bounding box center [659, 223] width 1220 height 972
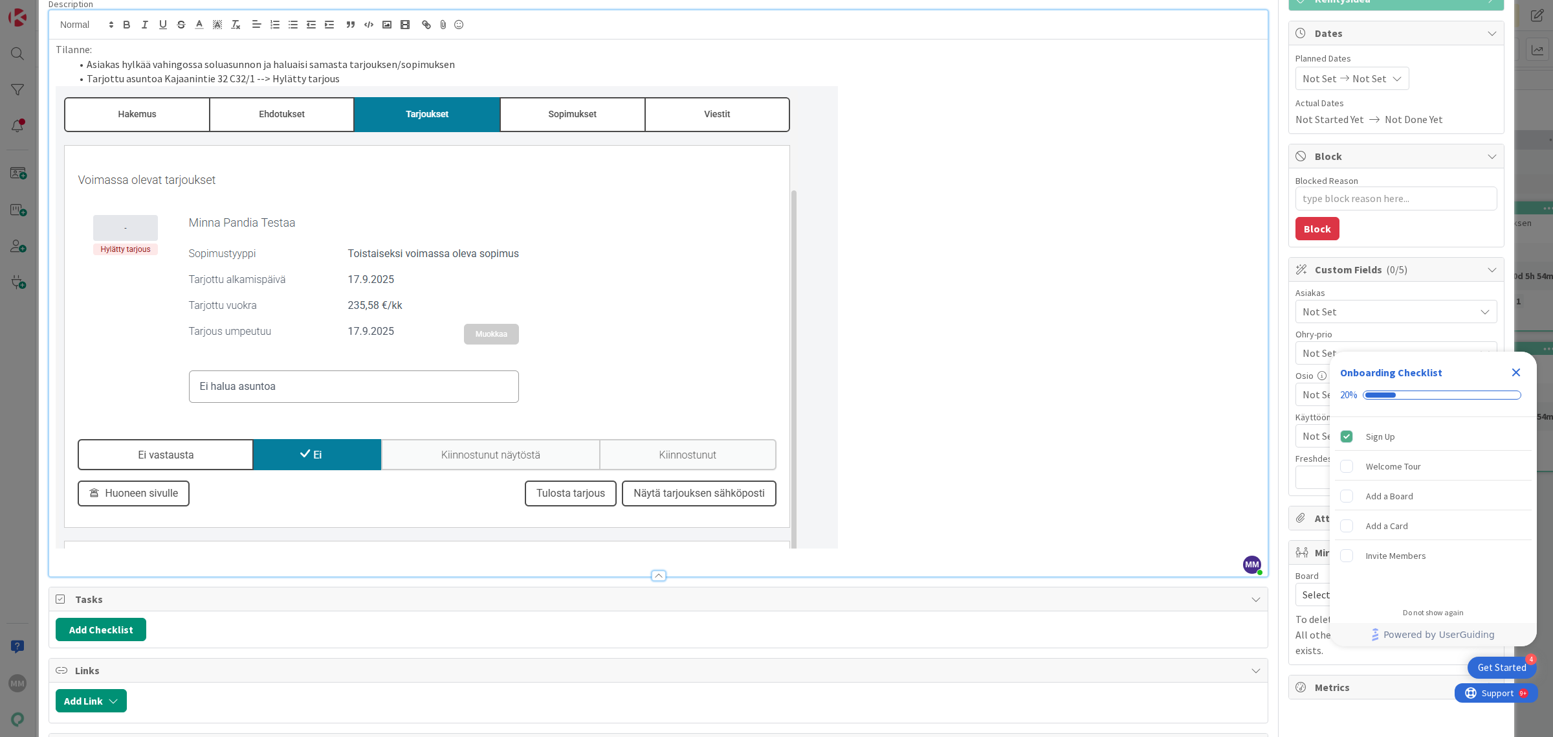
scroll to position [0, 0]
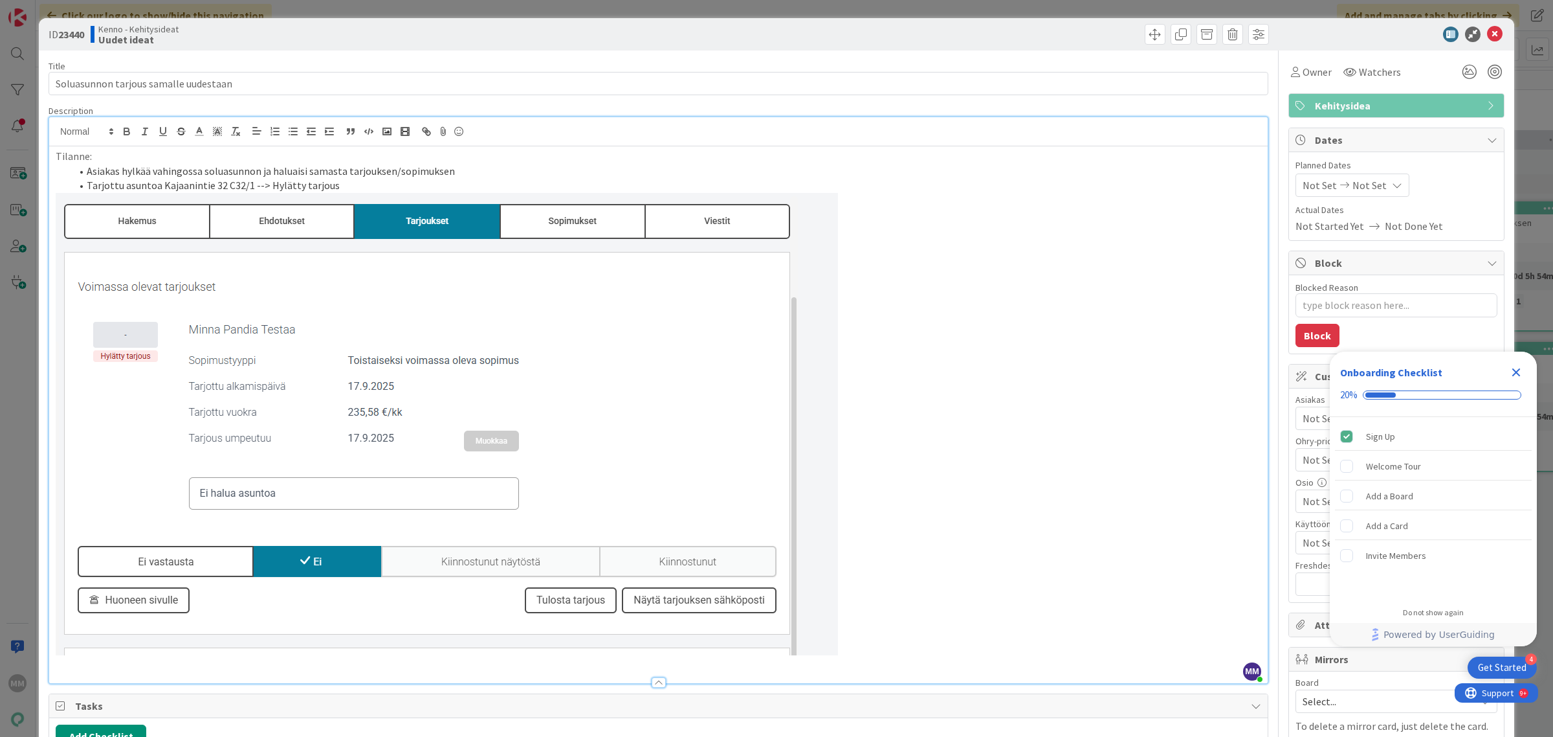
click at [674, 329] on img at bounding box center [447, 424] width 782 height 462
click at [795, 631] on img at bounding box center [447, 424] width 782 height 462
click at [870, 619] on p at bounding box center [659, 424] width 1206 height 462
click at [719, 609] on img at bounding box center [447, 424] width 782 height 462
click at [790, 637] on img at bounding box center [447, 424] width 782 height 462
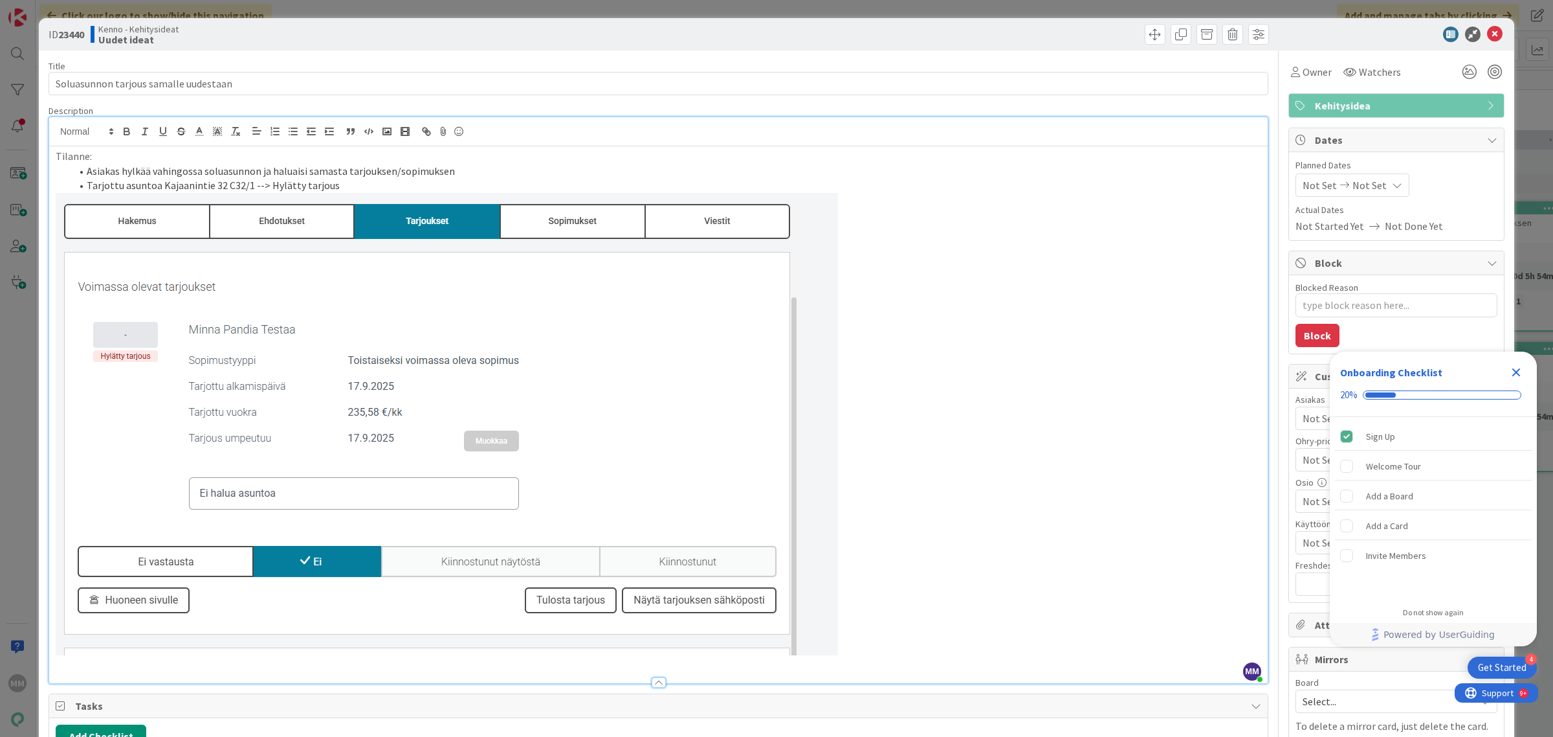
click at [597, 540] on img at bounding box center [447, 424] width 782 height 462
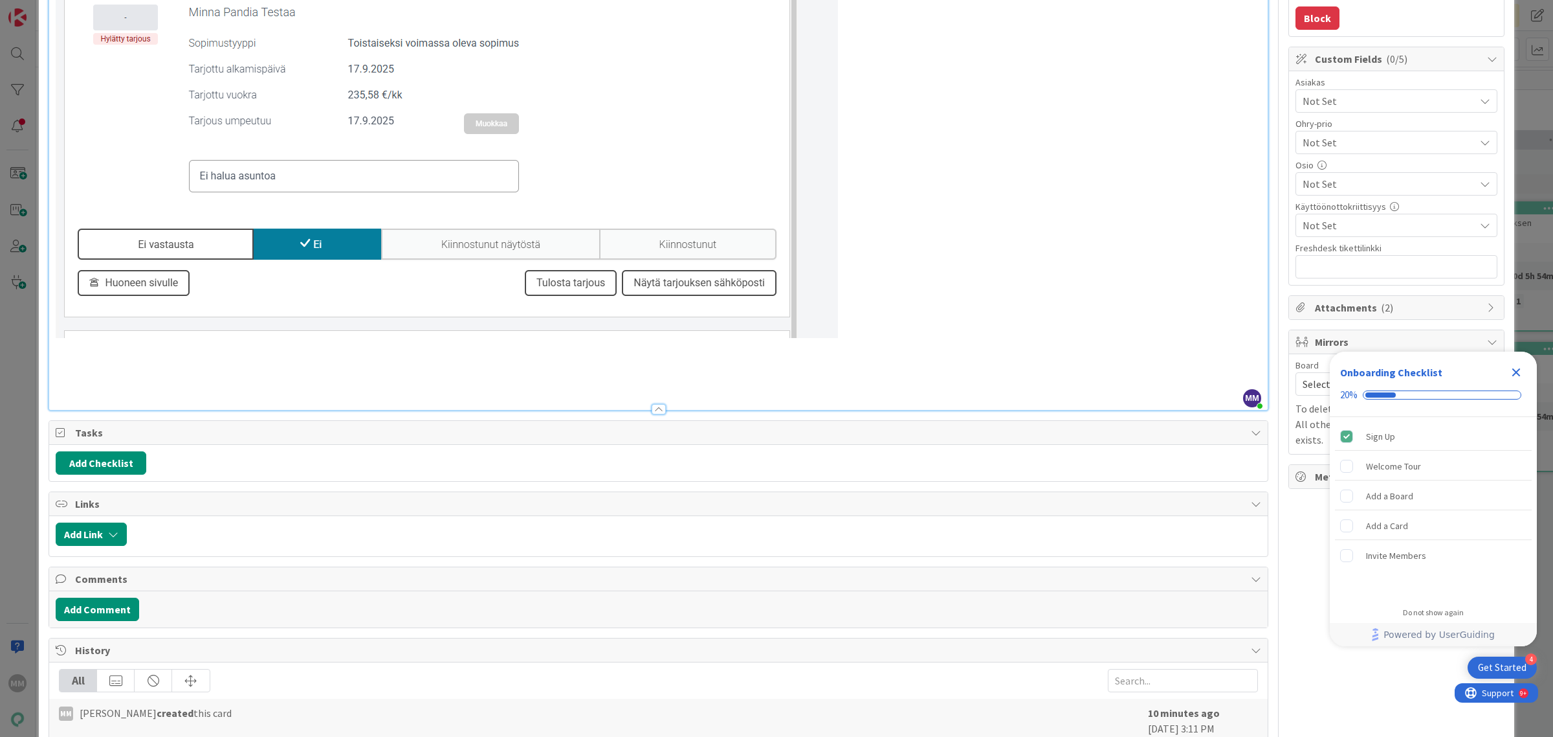
click at [848, 366] on p at bounding box center [659, 360] width 1206 height 15
click at [815, 328] on img at bounding box center [447, 107] width 782 height 462
click at [798, 324] on img at bounding box center [447, 107] width 782 height 462
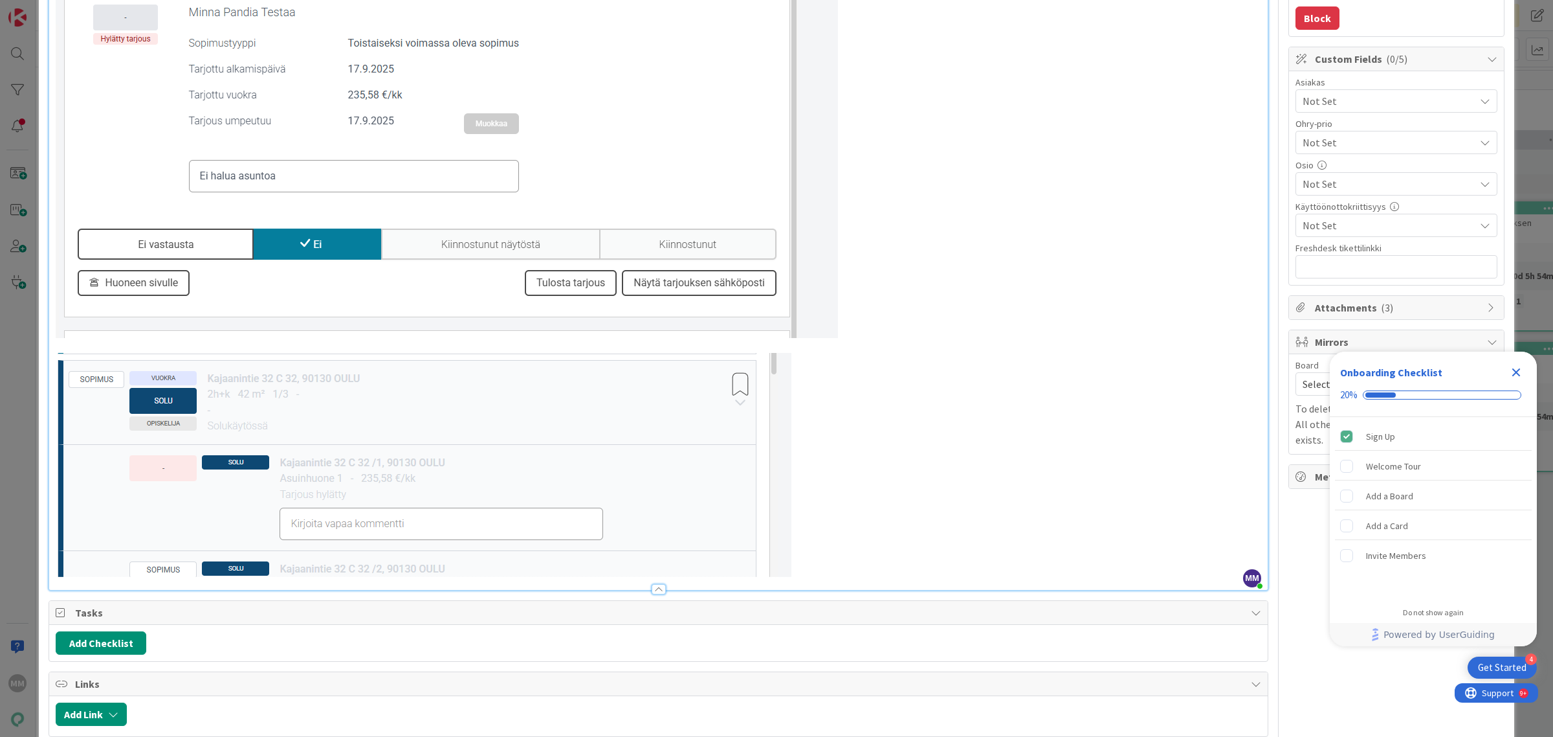
click at [625, 436] on img at bounding box center [424, 465] width 736 height 224
click at [827, 314] on img at bounding box center [447, 107] width 782 height 462
click at [814, 305] on img at bounding box center [447, 107] width 782 height 462
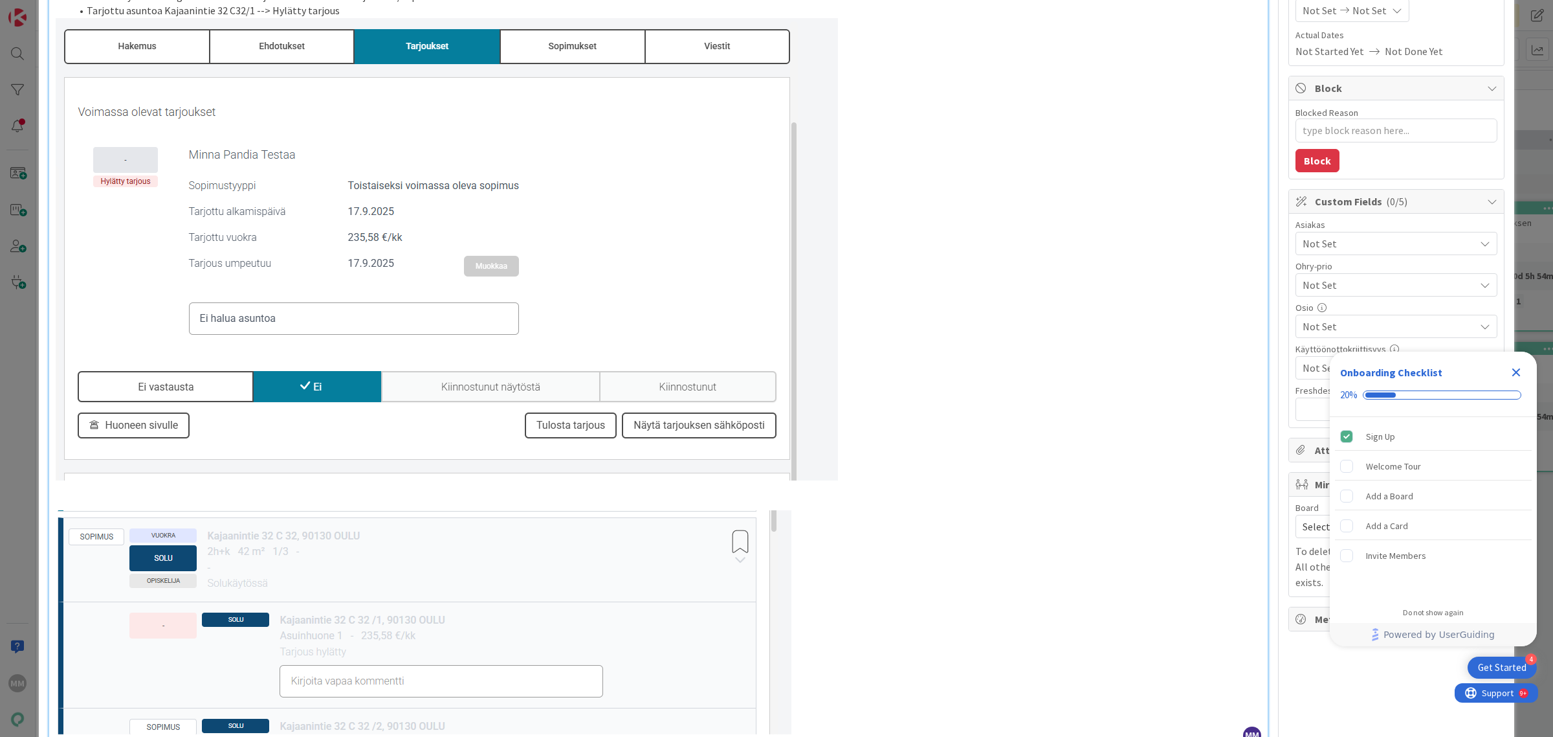
scroll to position [0, 0]
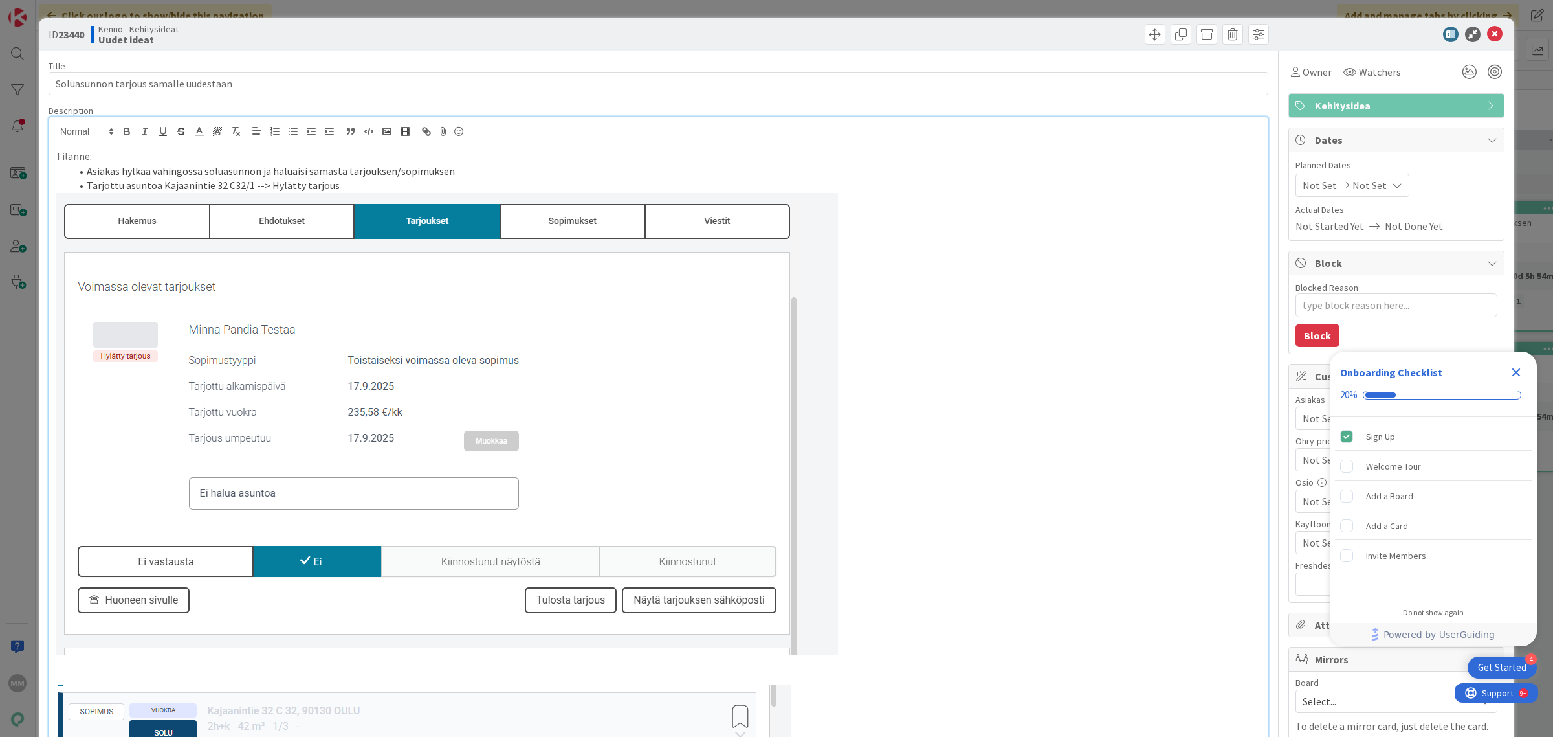
click at [362, 189] on li "Tarjottu asuntoa Kajaanintie 32 C32/1 --> Hylätty tarjous" at bounding box center [666, 185] width 1190 height 15
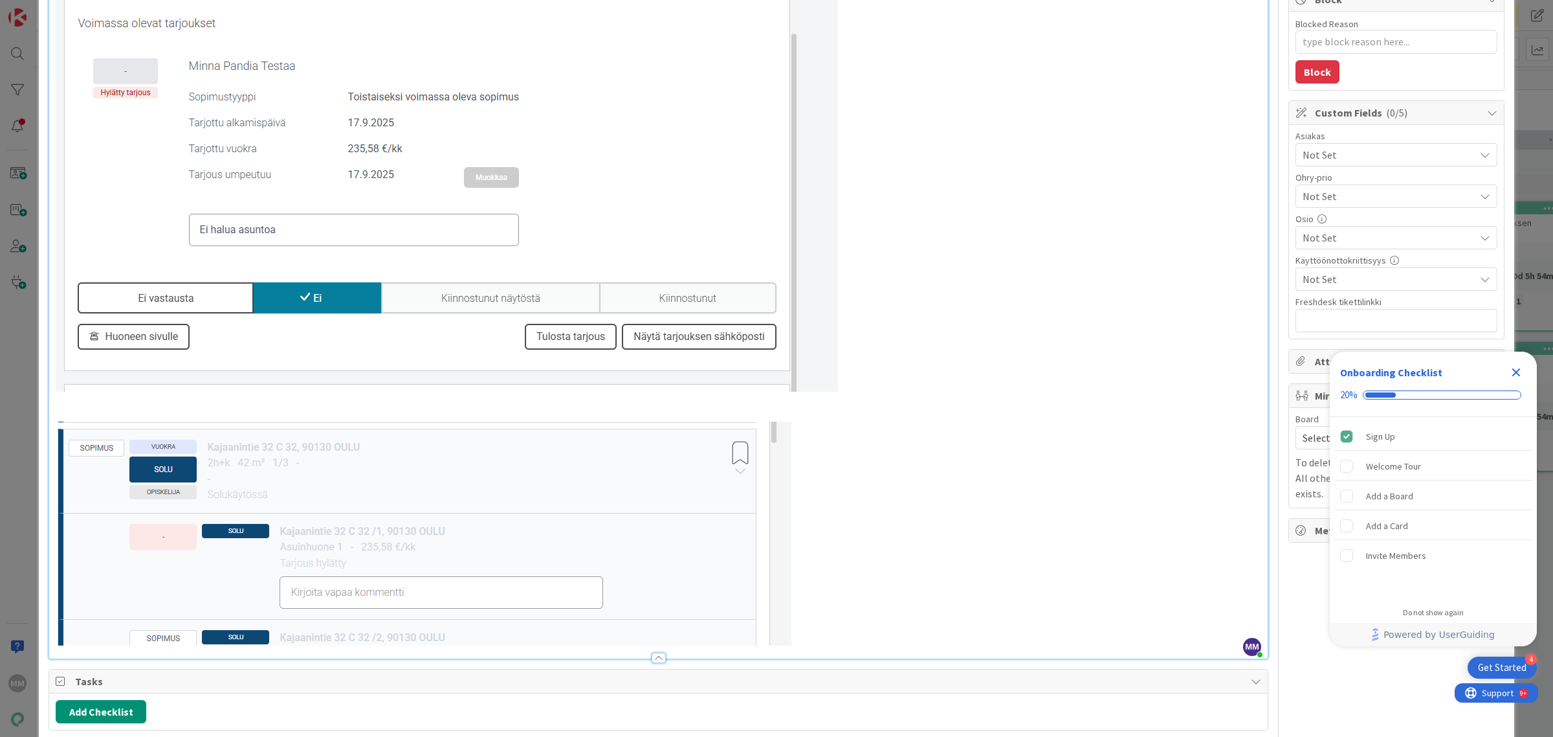
scroll to position [324, 0]
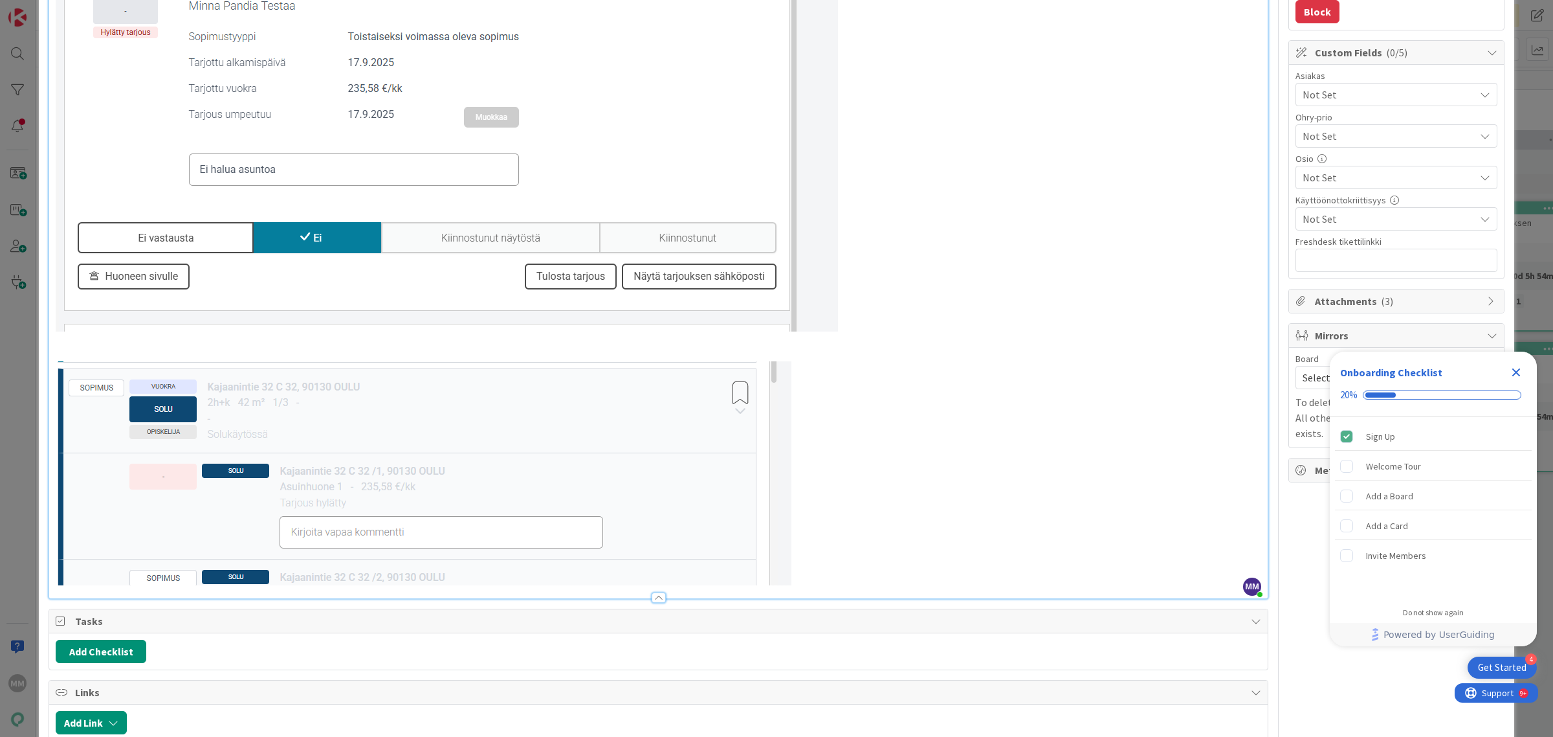
click at [878, 324] on p at bounding box center [659, 100] width 1206 height 462
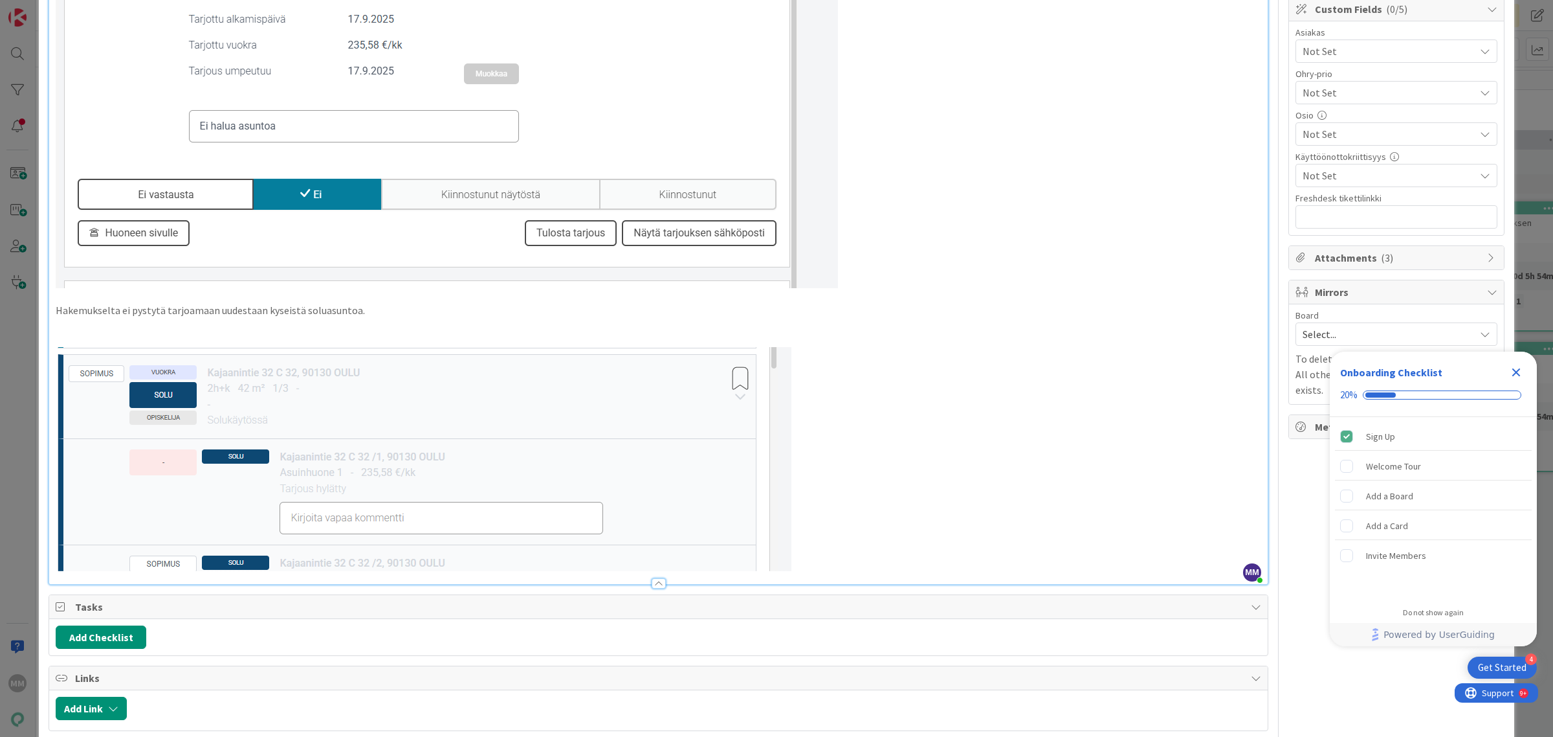
scroll to position [485, 0]
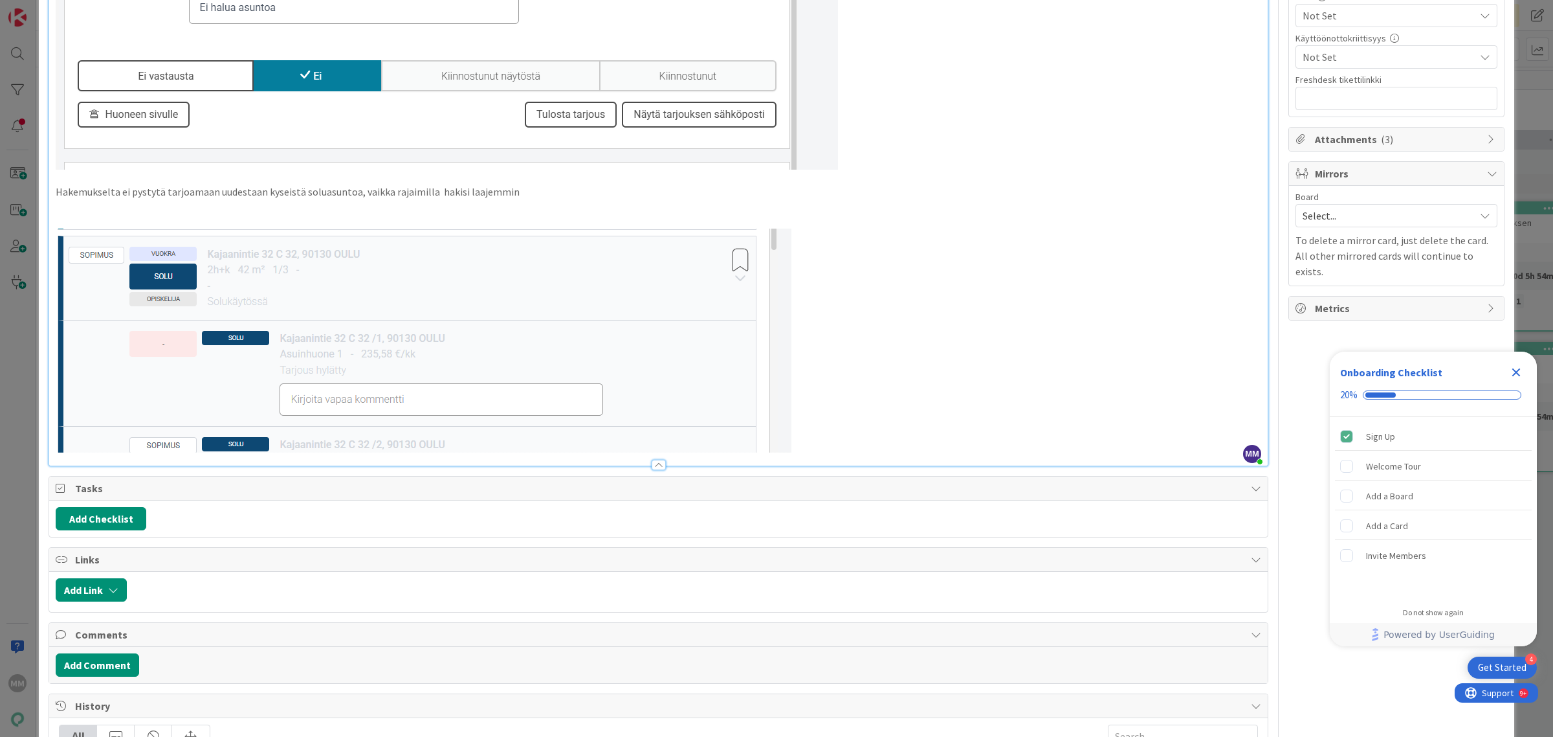
click at [401, 197] on p "Hakemukselta ei pystytä tarjoamaan uudestaan kyseistä soluasuntoa, vaikka rajai…" at bounding box center [659, 191] width 1206 height 15
click at [484, 196] on p "Hakemukselta ei pystytä tarjoamaan uudestaan kyseistä soluasuntoa, vaikka rajai…" at bounding box center [659, 191] width 1206 height 15
click at [505, 195] on p "Hakemukselta ei pystytä tarjoamaan uudestaan kyseistä soluasuntoa, vaikka rajai…" at bounding box center [659, 191] width 1206 height 15
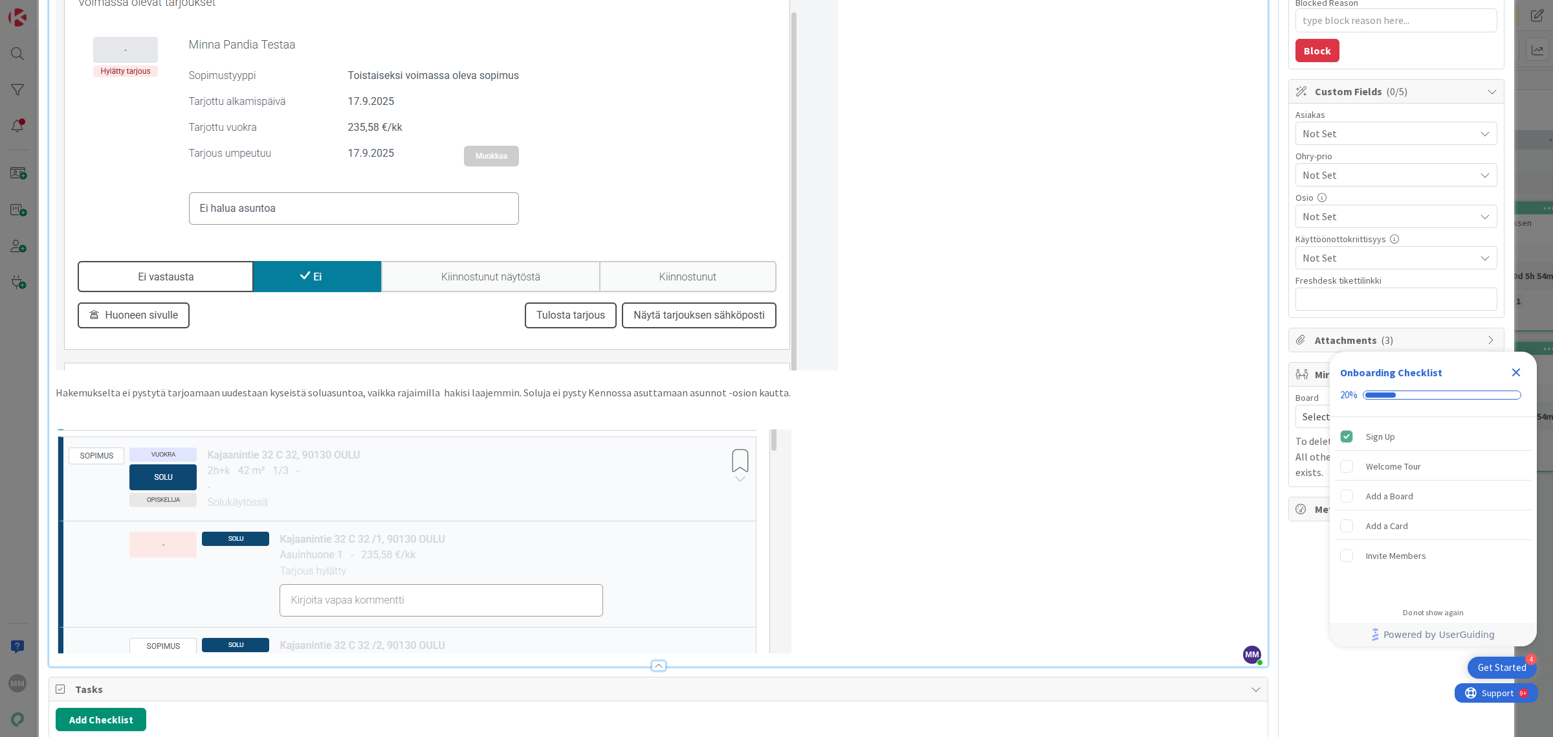
scroll to position [404, 0]
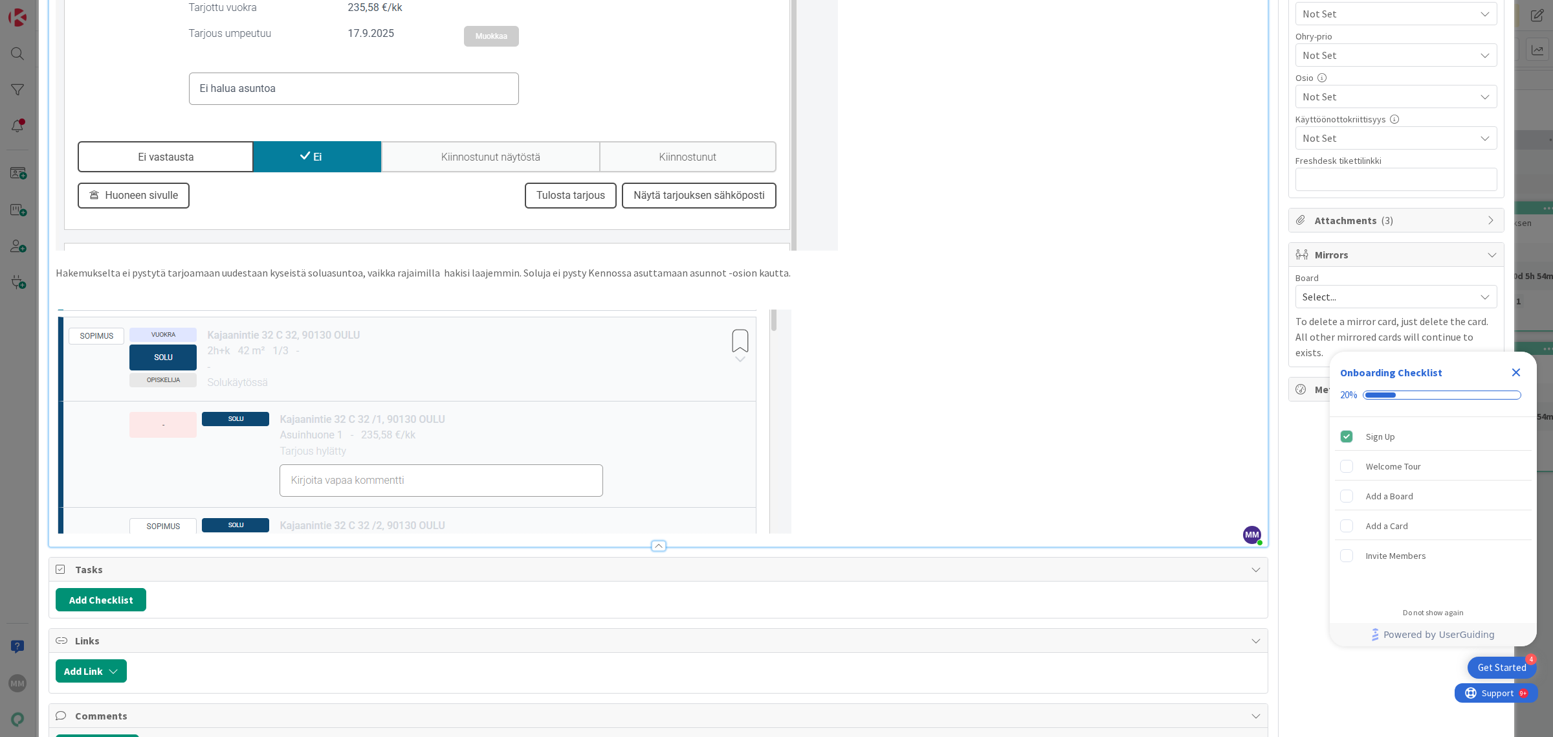
click at [815, 402] on p at bounding box center [659, 421] width 1206 height 224
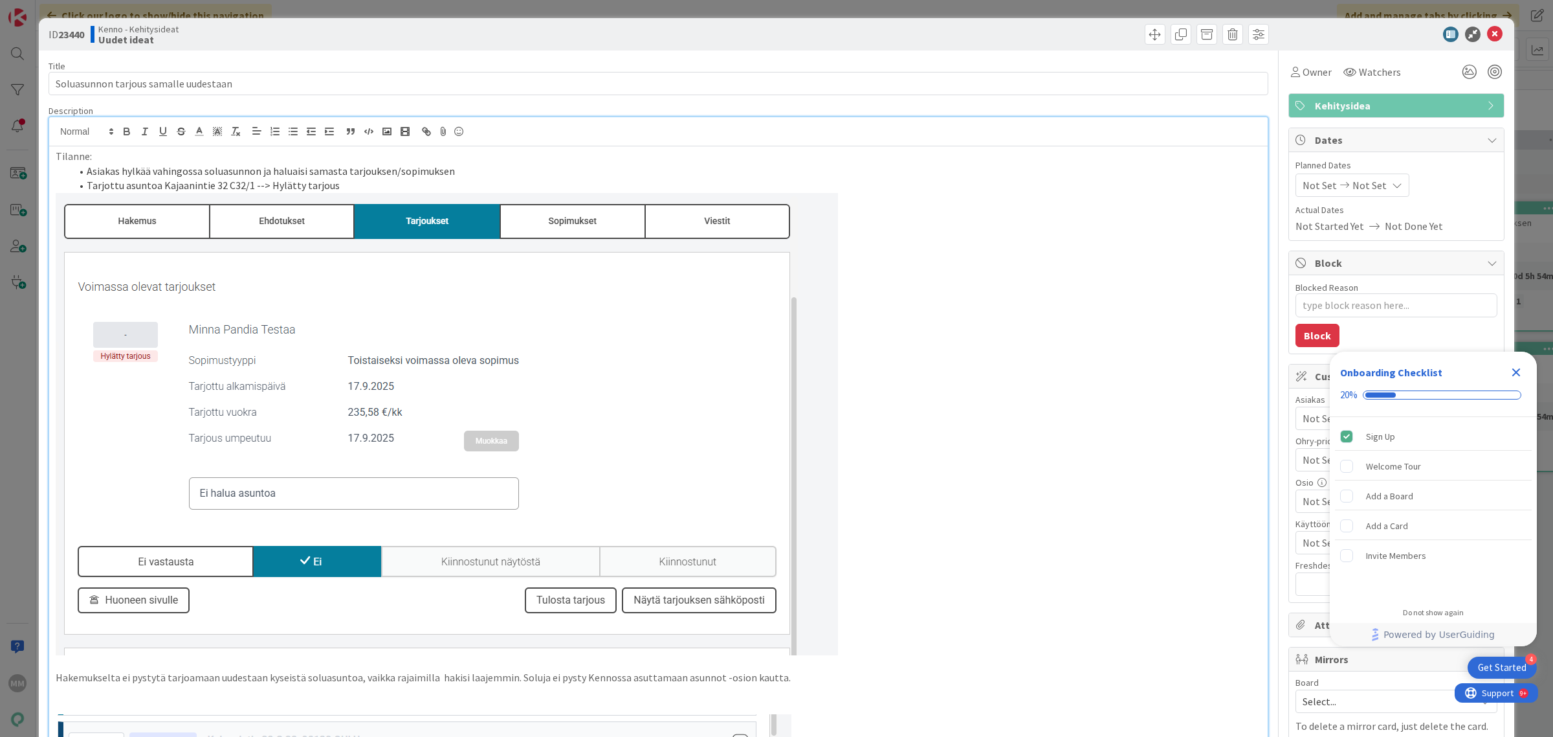
click at [86, 172] on li "Asiakas hylkää vahingossa soluasunnon ja haluaisi samasta tarjouksen/sopimuksen" at bounding box center [666, 171] width 1190 height 15
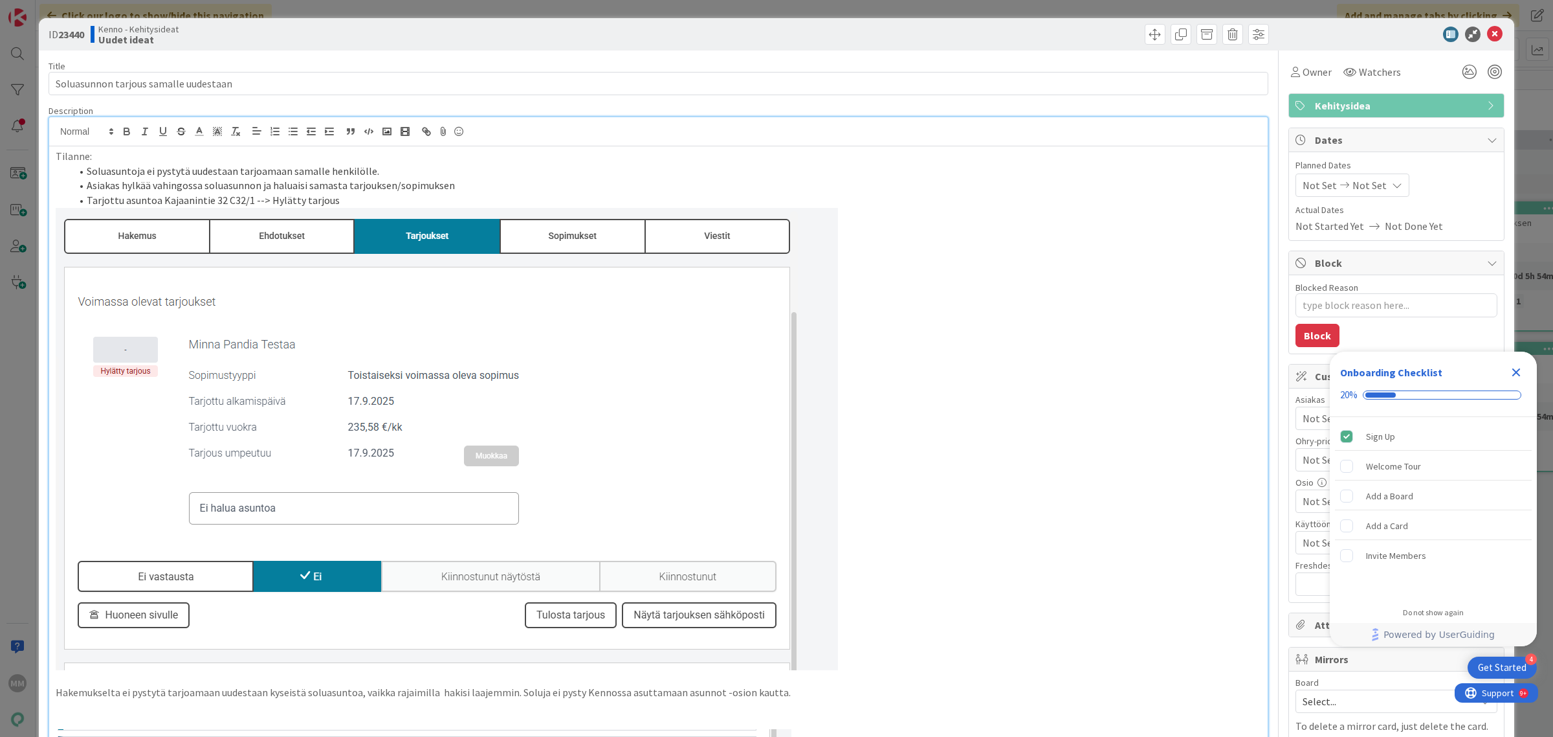
click at [85, 185] on li "Asiakas hylkää vahingossa soluasunnon ja haluaisi samasta tarjouksen/sopimuksen" at bounding box center [666, 185] width 1190 height 15
click at [86, 172] on li "Soluasuntoja ei pystytä uudestaan tarjoamaan samalle henkilölle." at bounding box center [666, 171] width 1190 height 15
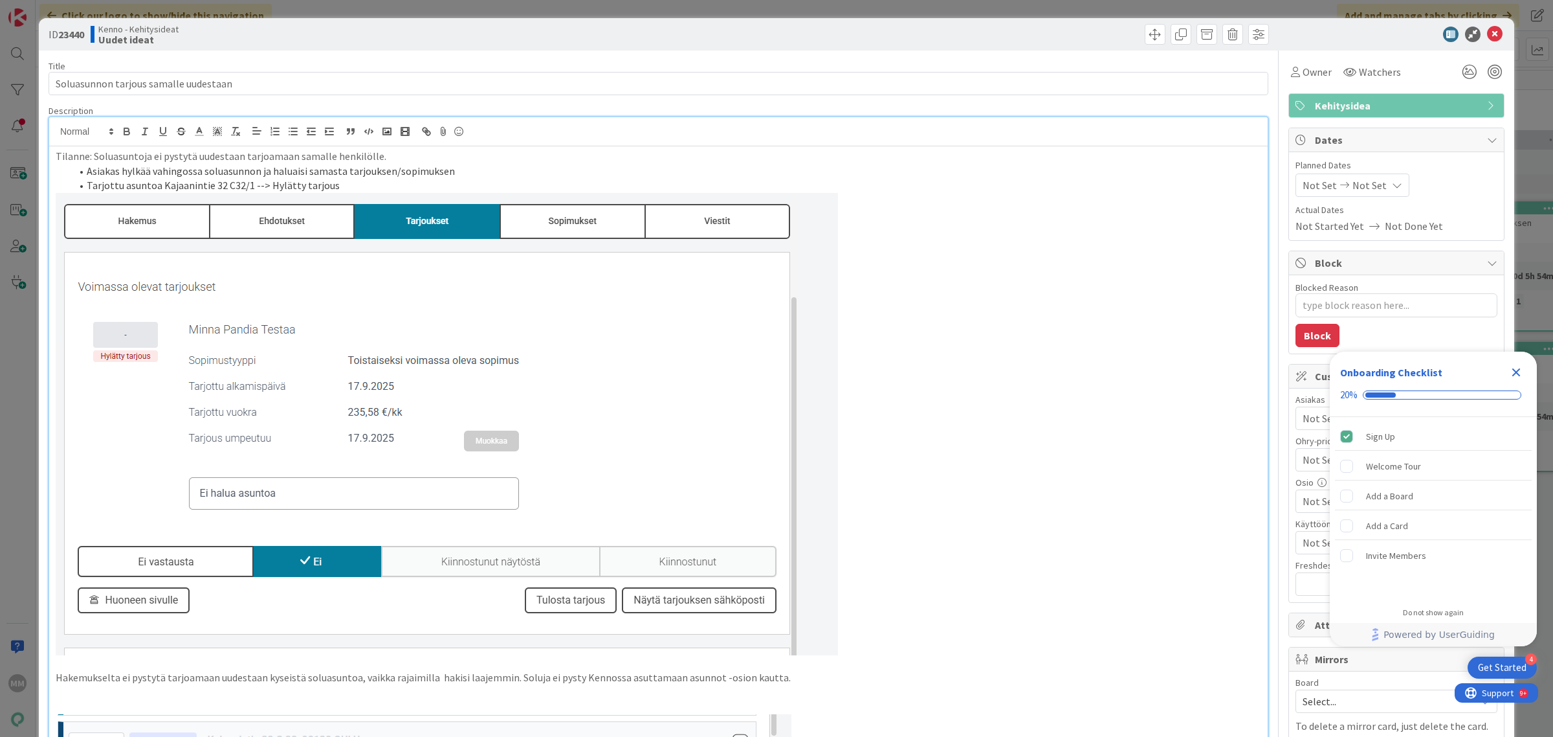
click at [424, 185] on li "Tarjottu asuntoa Kajaanintie 32 C32/1 --> Hylätty tarjous" at bounding box center [666, 185] width 1190 height 15
click at [1487, 32] on icon at bounding box center [1495, 35] width 16 height 16
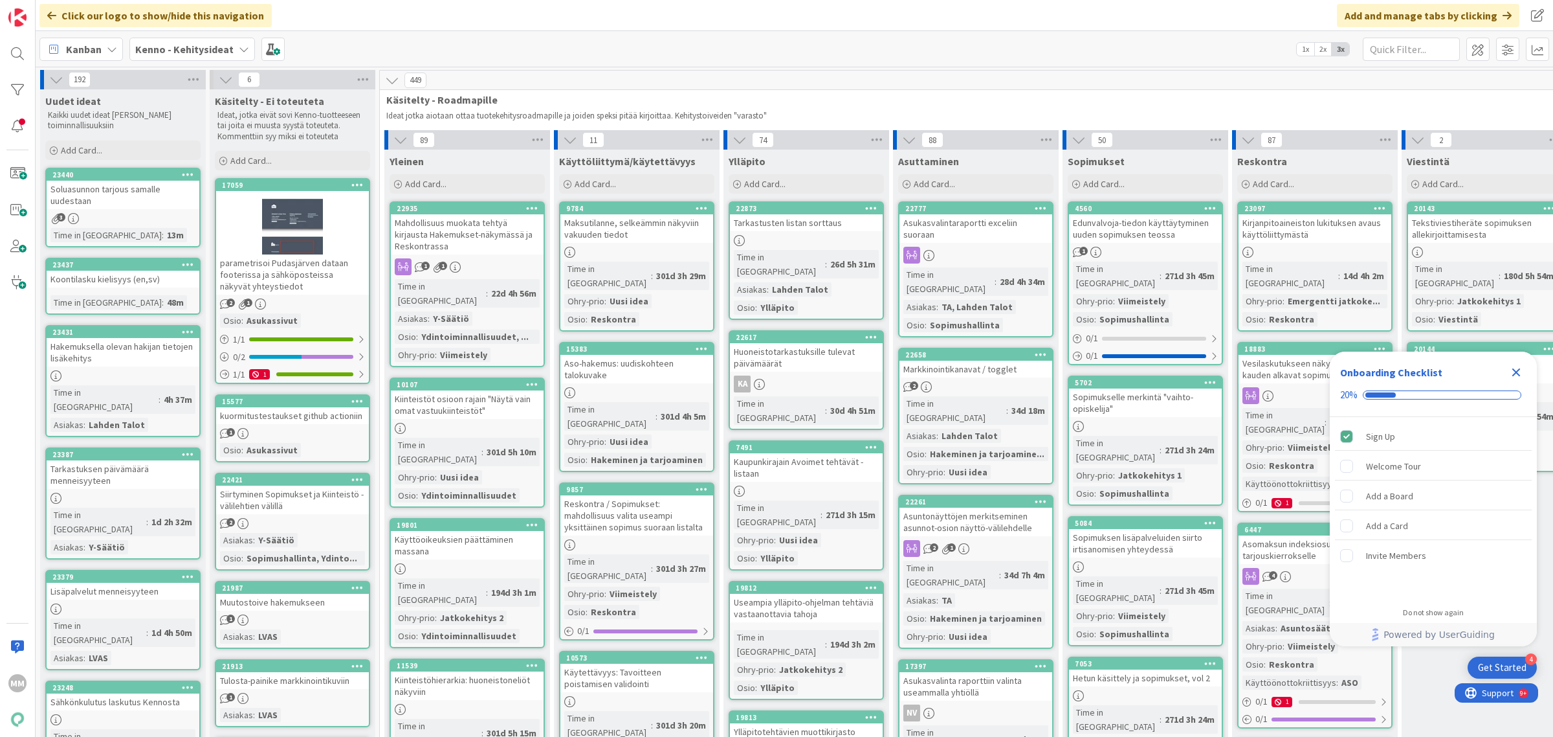
click at [131, 280] on div "Koontilasku kielisyys (en,sv)" at bounding box center [123, 279] width 153 height 17
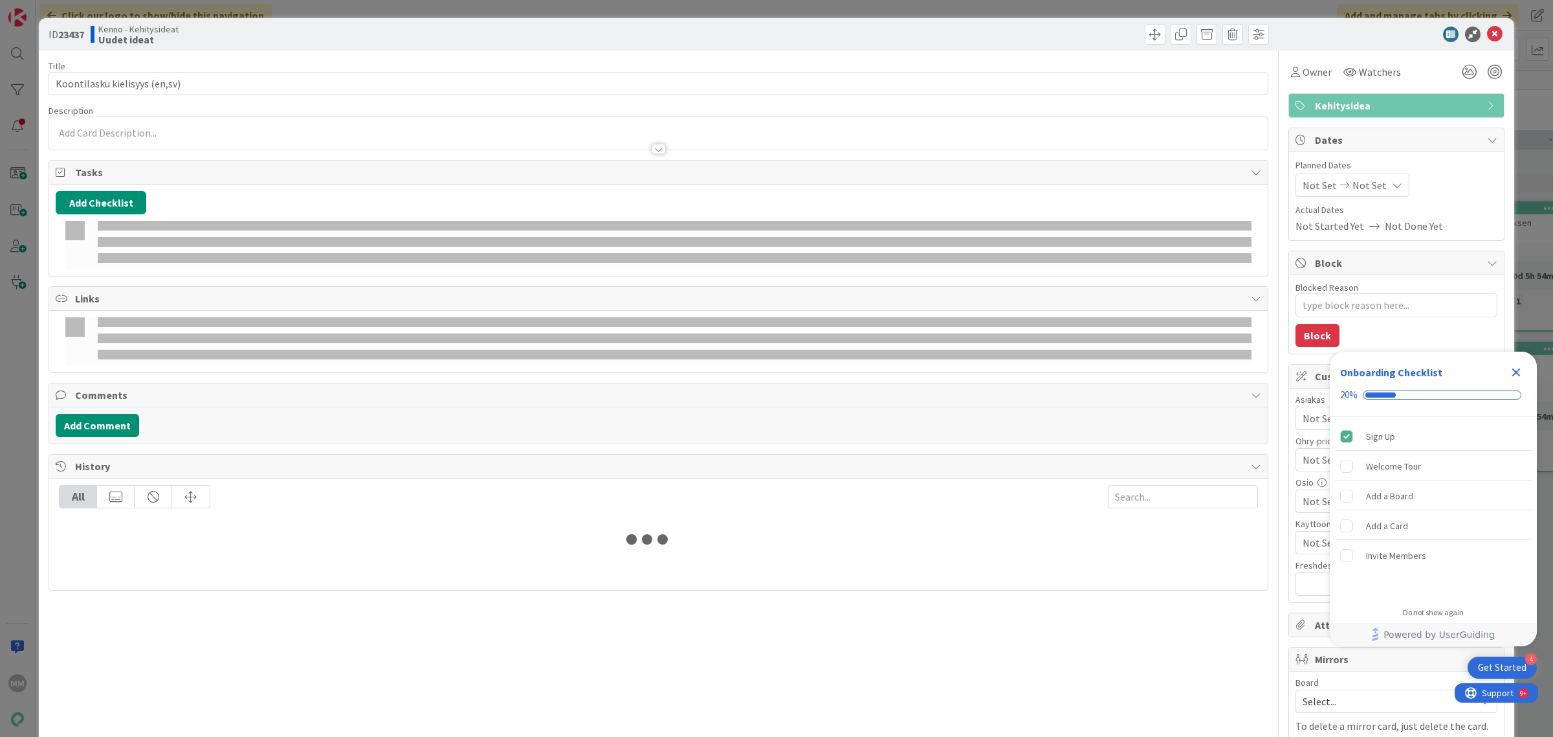
type textarea "x"
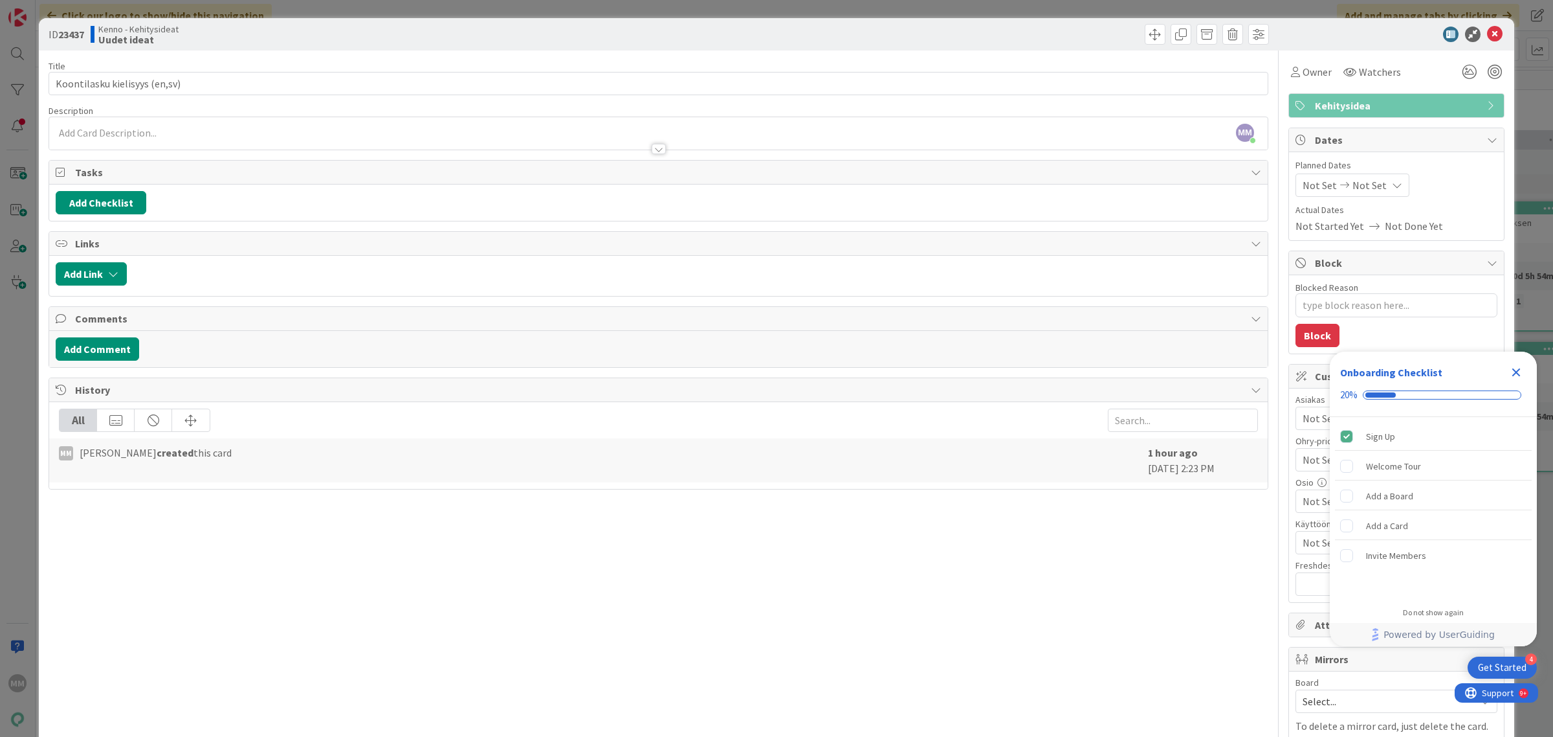
click at [133, 136] on div at bounding box center [658, 143] width 1219 height 14
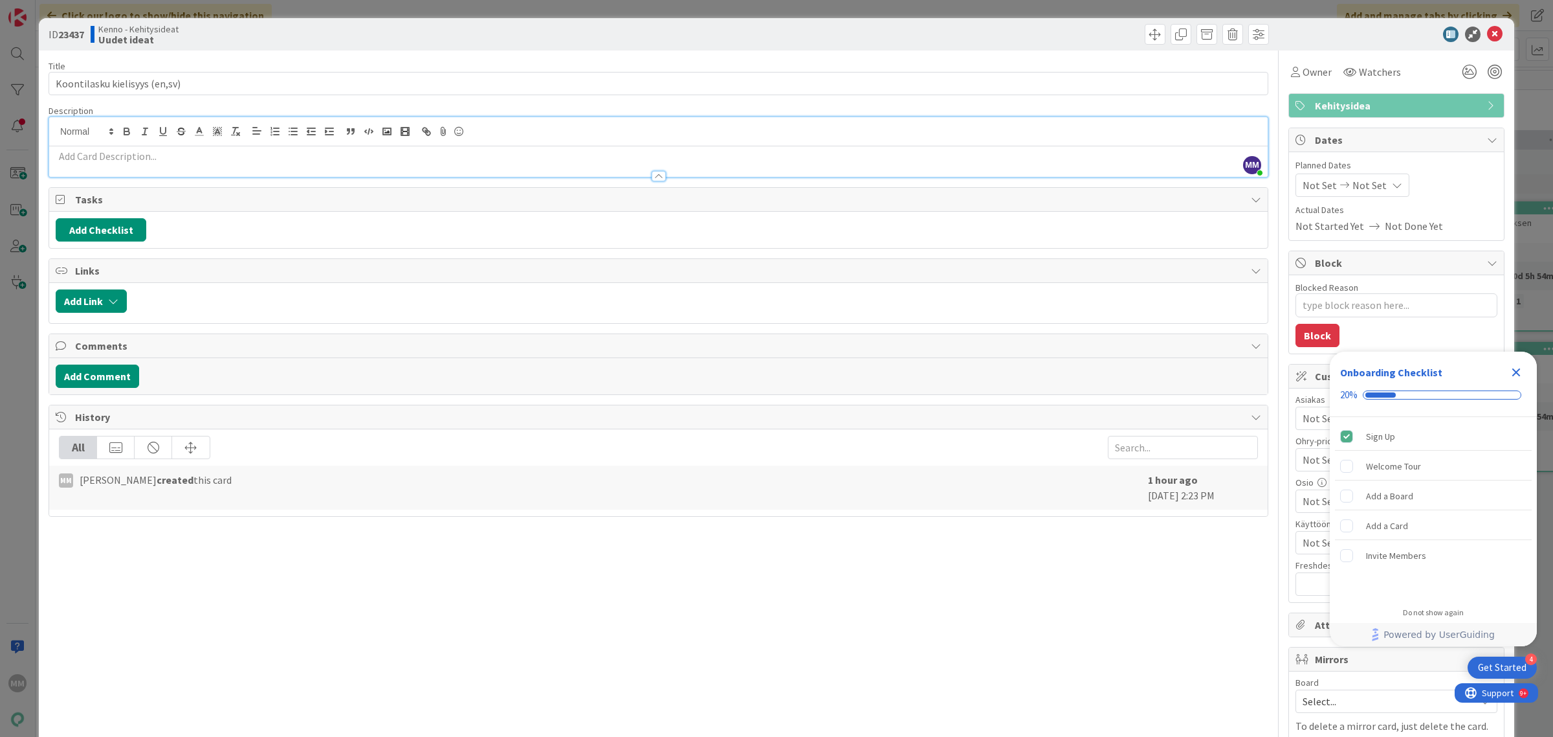
click at [162, 156] on p at bounding box center [659, 156] width 1206 height 15
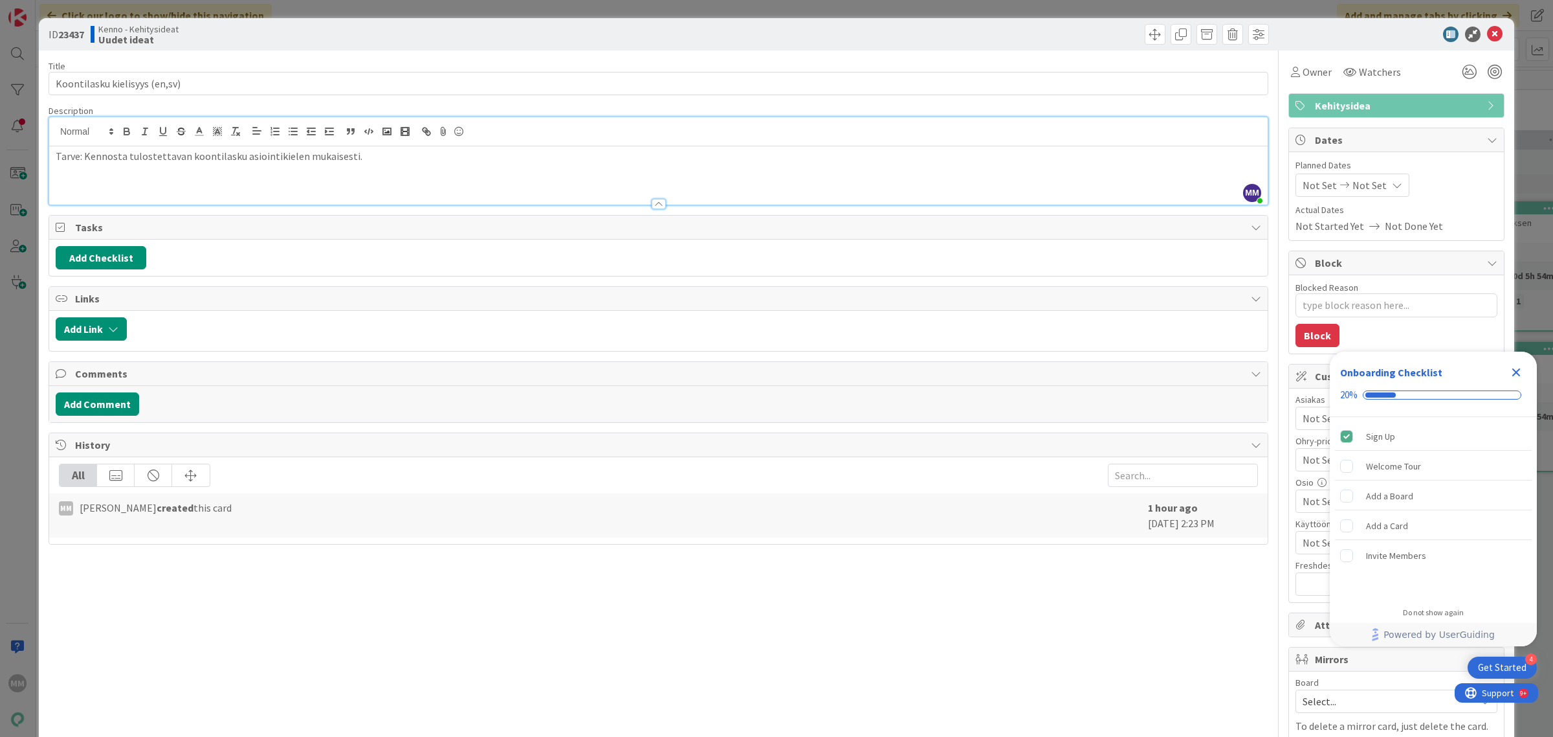
drag, startPoint x: 355, startPoint y: 159, endPoint x: 238, endPoint y: 151, distance: 117.4
click at [238, 151] on p "Tarve: Kennosta tulostettavan koontilasku asiointikielen mukaisesti." at bounding box center [659, 156] width 1206 height 15
click at [409, 162] on p "Tarve: Kennosta tulostettavan koontilasku sopimuksen asiointikielen mukaisesti." at bounding box center [659, 156] width 1206 height 15
click at [236, 153] on p "Tarve: Kennosta tulostettavan koontilasku sopimuksen asiointikielen mukaisesti." at bounding box center [659, 156] width 1206 height 15
drag, startPoint x: 273, startPoint y: 157, endPoint x: 245, endPoint y: 153, distance: 28.8
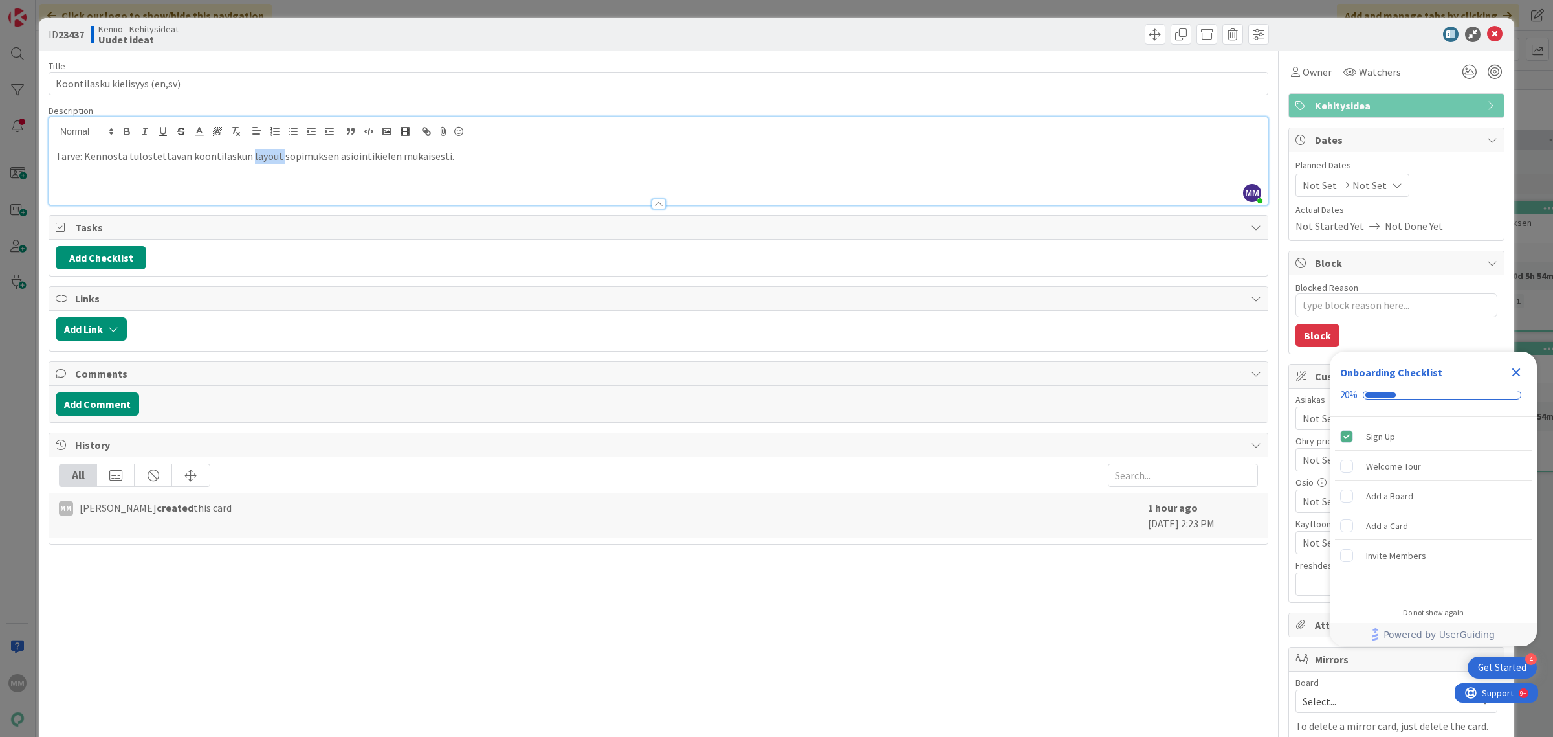
click at [245, 153] on p "Tarve: Kennosta tulostettavan koontilaskun layout sopimuksen asiointikielen muk…" at bounding box center [659, 156] width 1206 height 15
drag, startPoint x: 272, startPoint y: 157, endPoint x: 245, endPoint y: 153, distance: 27.6
click at [245, 153] on p "Tarve: Kennosta tulostettavan koontilaskun laskun layoutissasopimuksen asiointi…" at bounding box center [659, 156] width 1206 height 15
drag, startPoint x: 273, startPoint y: 157, endPoint x: 289, endPoint y: 157, distance: 16.2
click at [289, 157] on p "Tarve: Kennosta tulostettavan koontilaskun layoutissasopimuksen asiointikielen …" at bounding box center [659, 156] width 1206 height 15
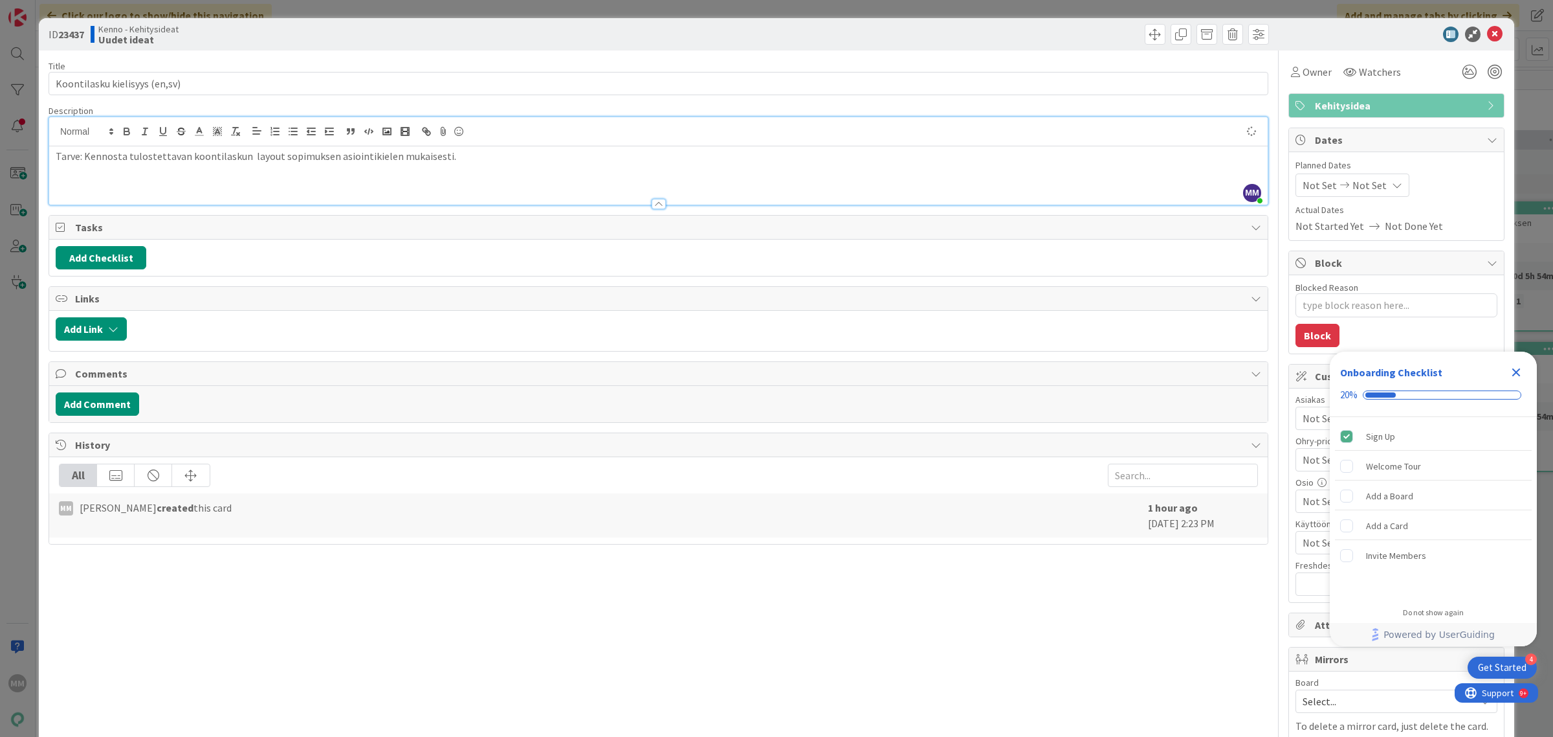
type textarea "x"
click at [371, 175] on p at bounding box center [659, 171] width 1206 height 15
click at [460, 166] on p at bounding box center [659, 171] width 1206 height 15
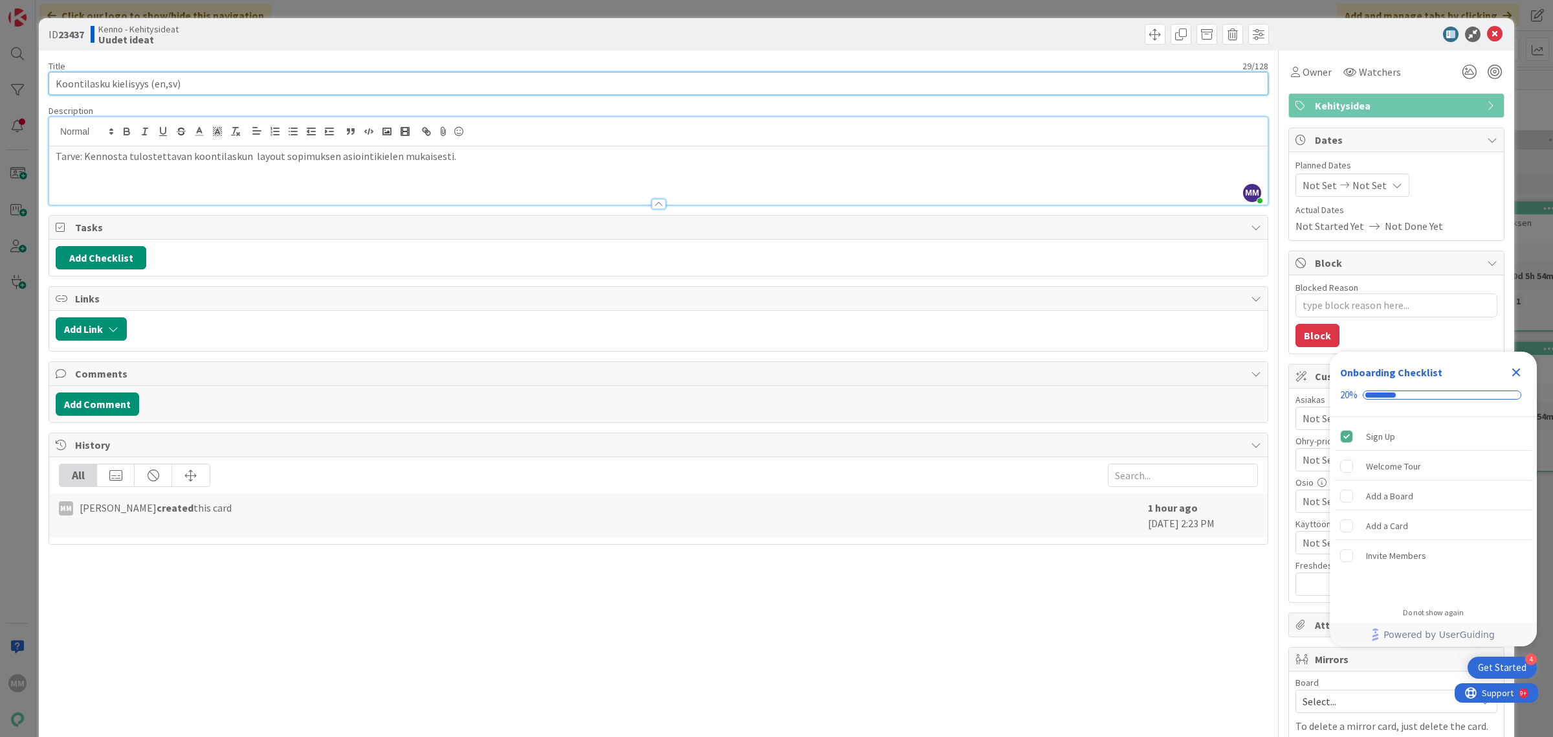
click at [143, 84] on input "Koontilasku kielisyys (en,sv)" at bounding box center [659, 83] width 1220 height 23
click at [146, 85] on input "Koontilasku kielisyys (en,sv)" at bounding box center [659, 83] width 1220 height 23
click at [109, 84] on input "Koontilasku kielisyys (en,sv)" at bounding box center [659, 83] width 1220 height 23
type input "Koontilasku layout kielisyys (en,sv)"
type textarea "x"
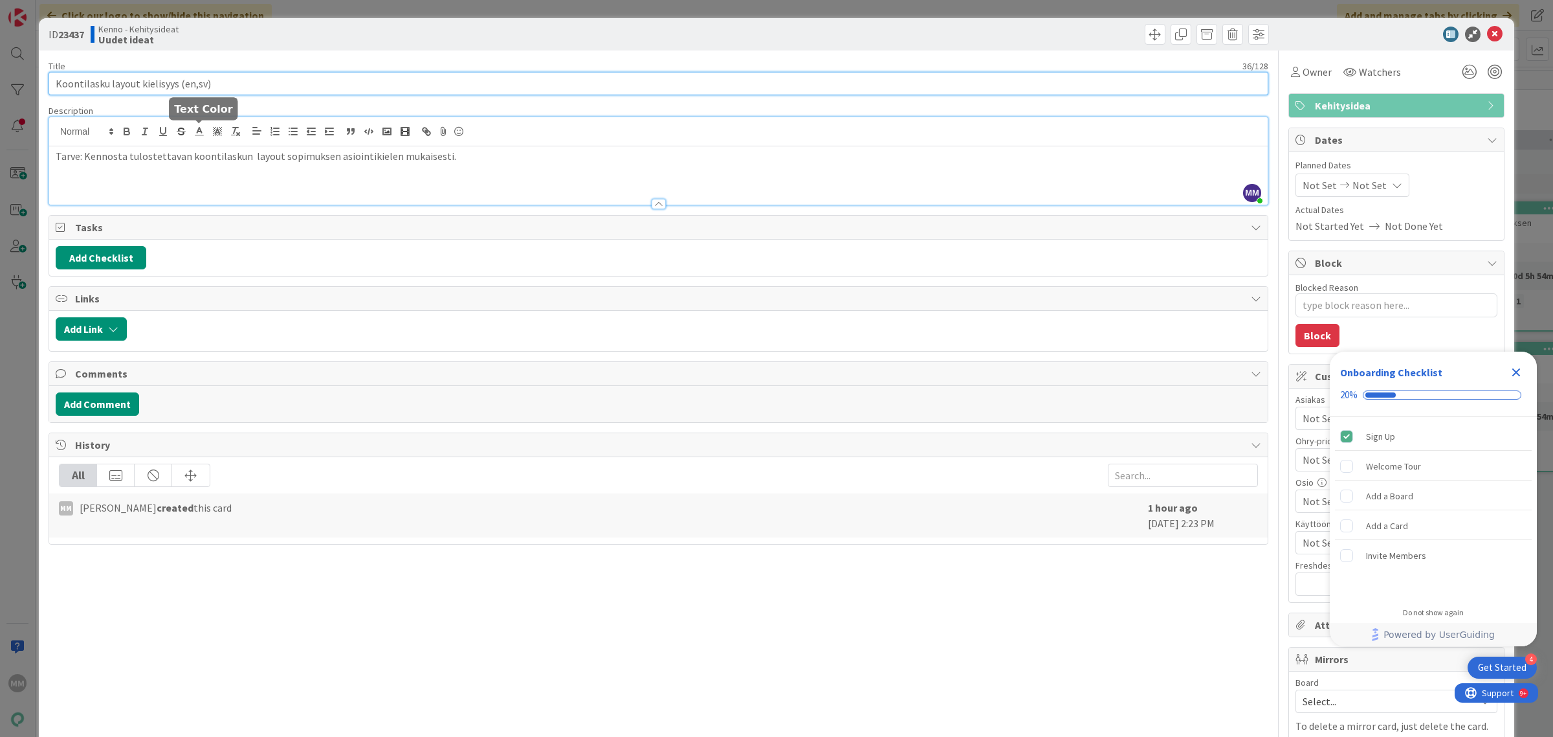
type input "Koontilasku layout kielisyys (en,sv)"
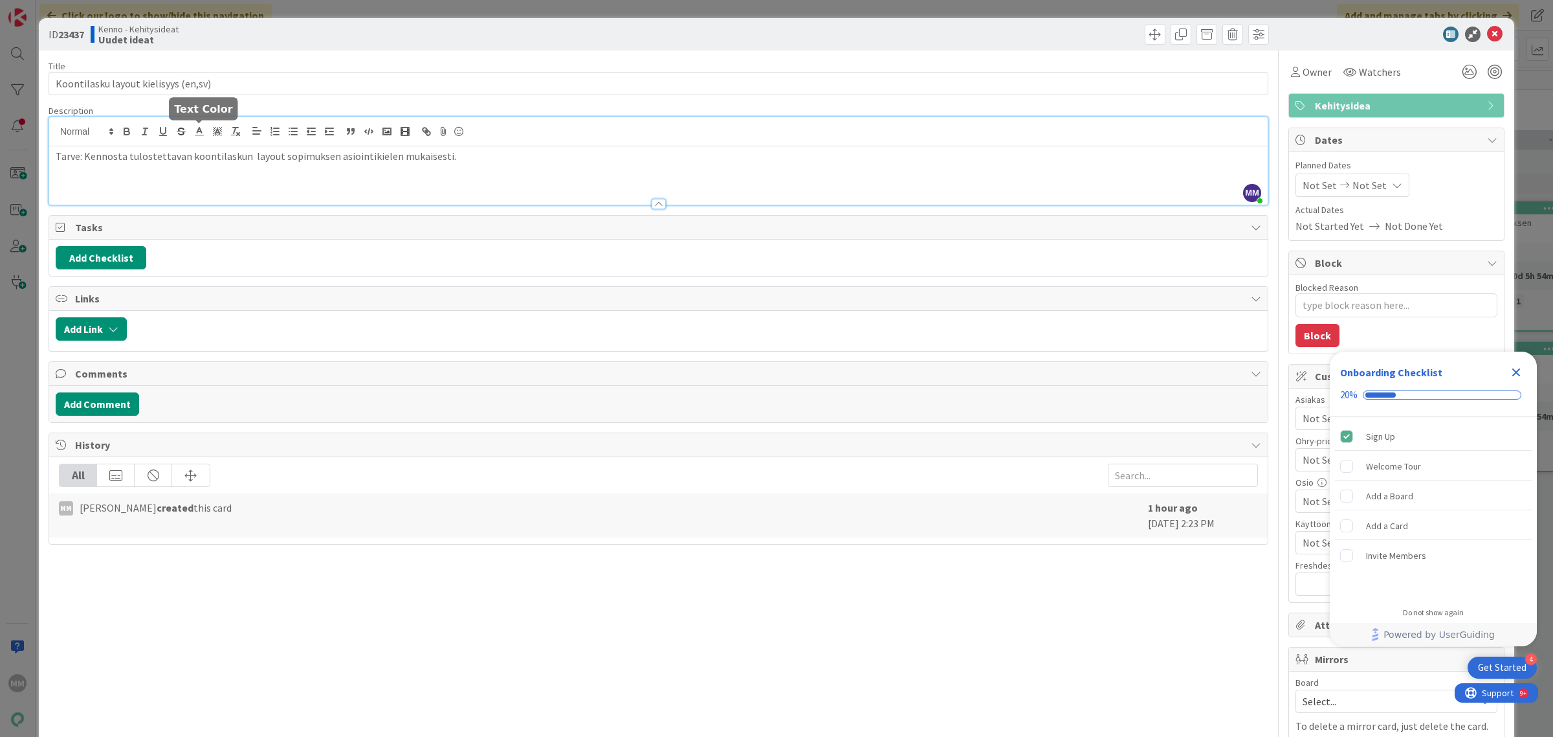
click at [201, 173] on p at bounding box center [659, 171] width 1206 height 15
click at [447, 155] on p "Tarve: Kennosta tulostettavan koontilaskun layout sopimuksen asiointikielen muk…" at bounding box center [659, 156] width 1206 height 15
click at [463, 148] on div "Tarve: Kennosta tulostettavan koontilaskun layout sopimuksen asiointikielen muk…" at bounding box center [658, 175] width 1219 height 58
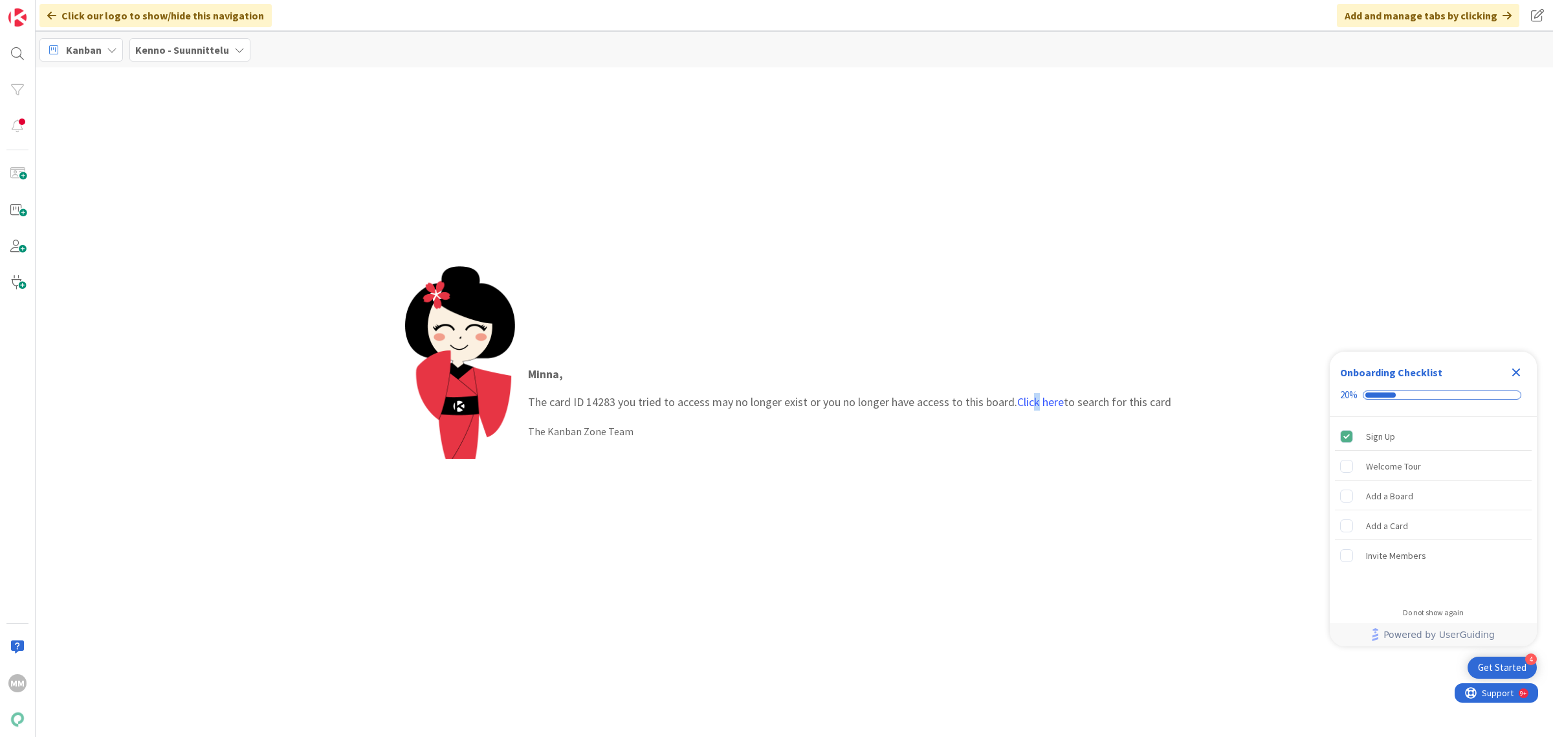
click at [1037, 409] on p "Minna , The card ID 14283 you tried to access may no longer exist or you no lon…" at bounding box center [849, 387] width 643 height 45
click at [1036, 402] on link "Click here" at bounding box center [1040, 401] width 47 height 15
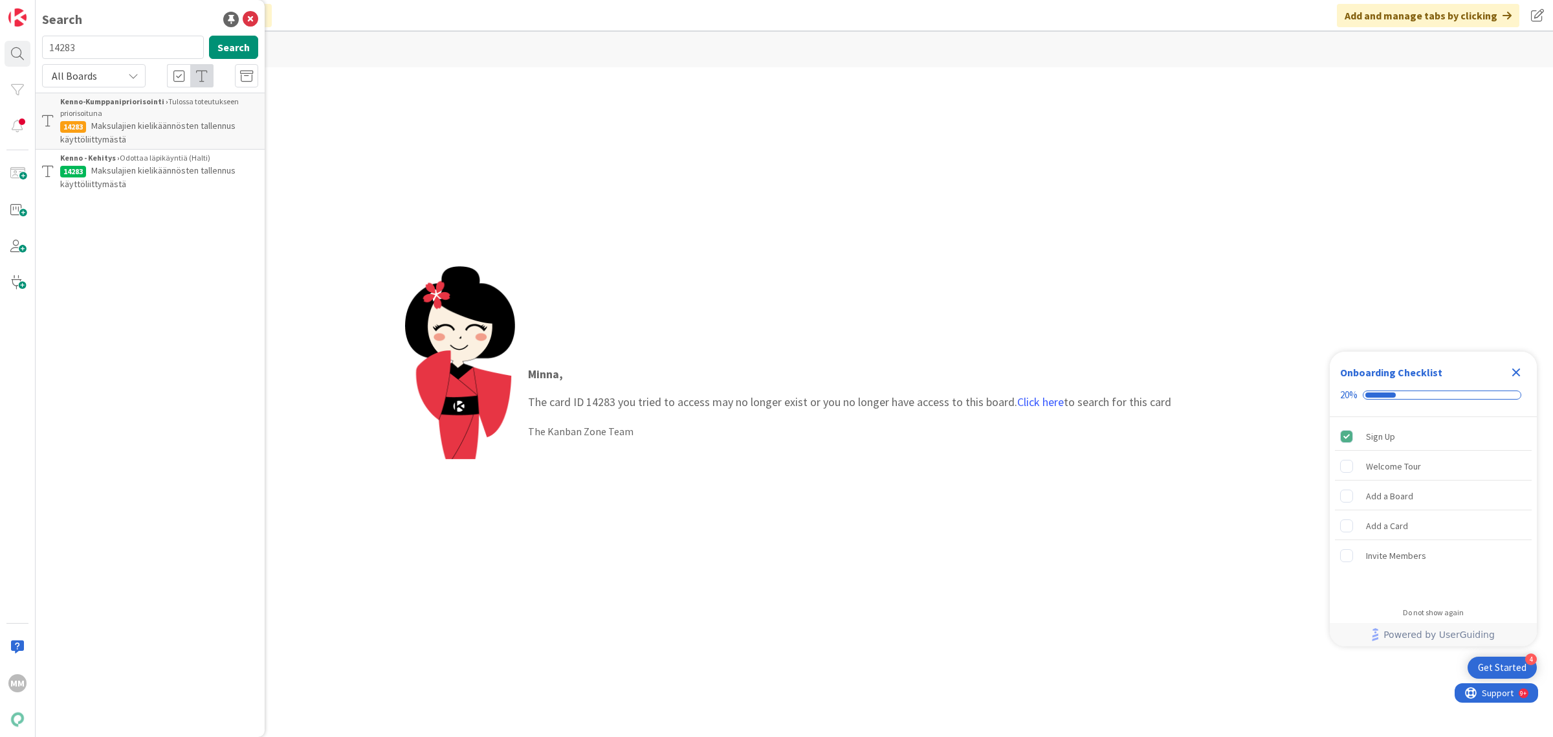
click at [135, 173] on span "Maksulajien kielikäännösten tallennus käyttöliittymästä" at bounding box center [147, 176] width 175 height 25
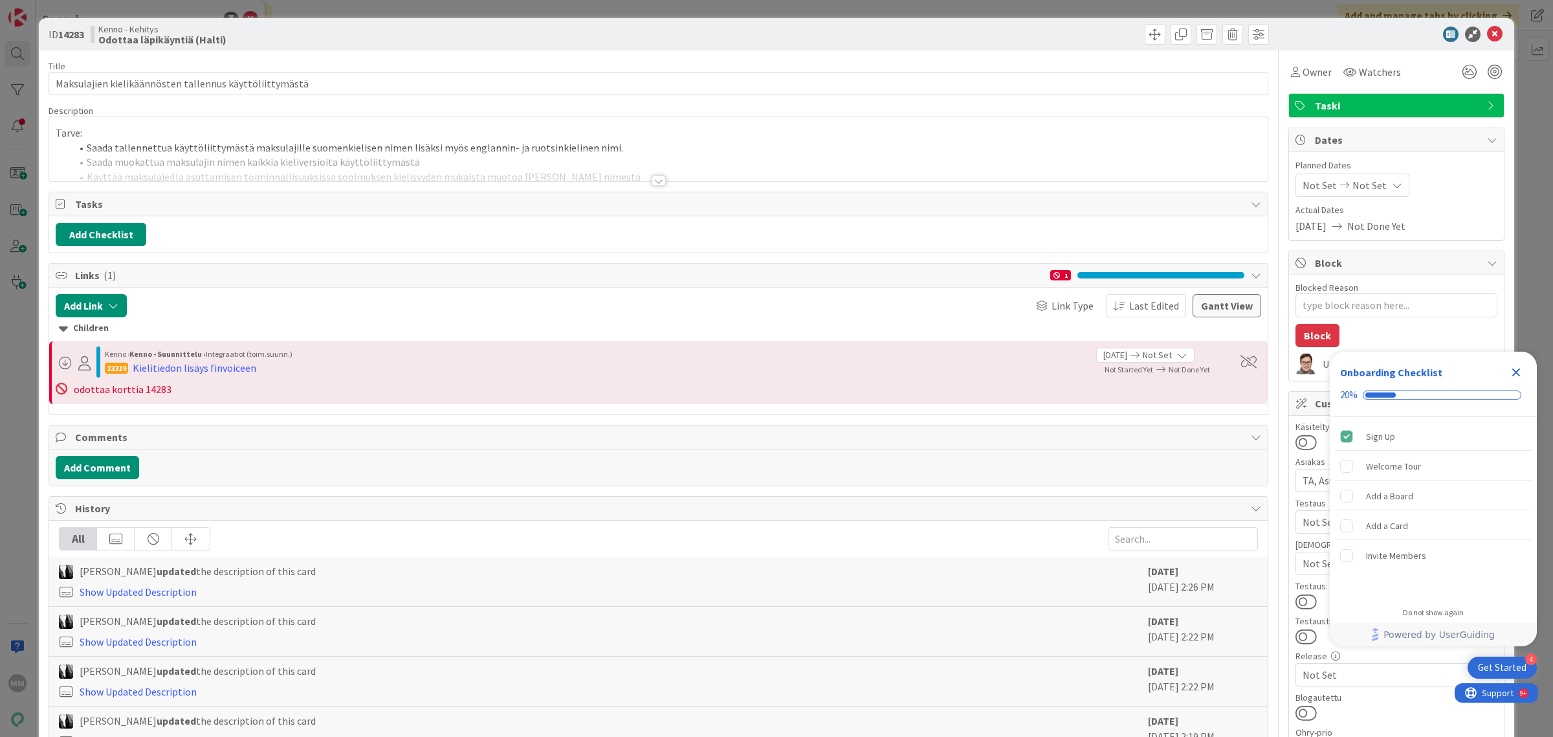
click at [652, 186] on div at bounding box center [659, 180] width 14 height 10
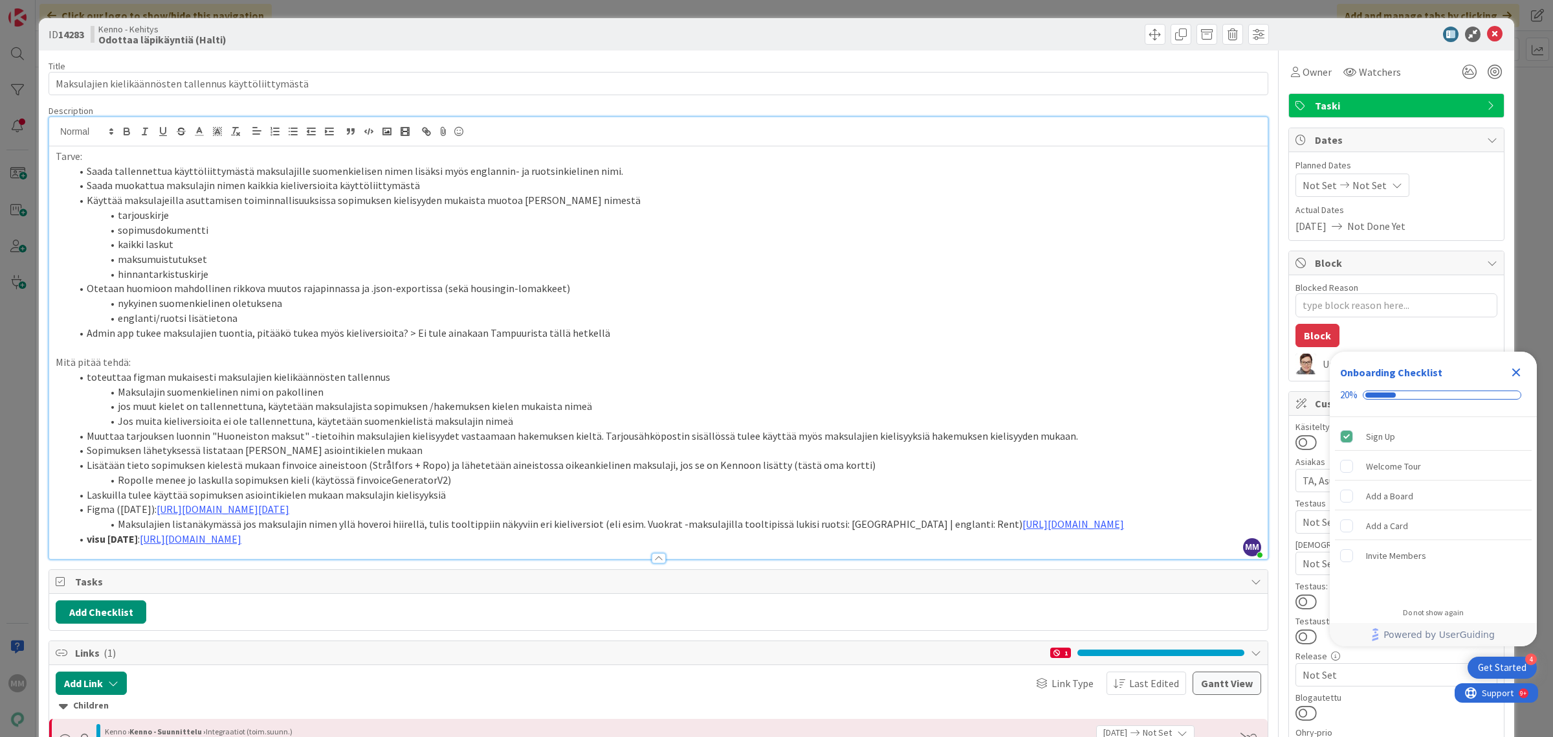
type textarea "x"
